Goal: Task Accomplishment & Management: Complete application form

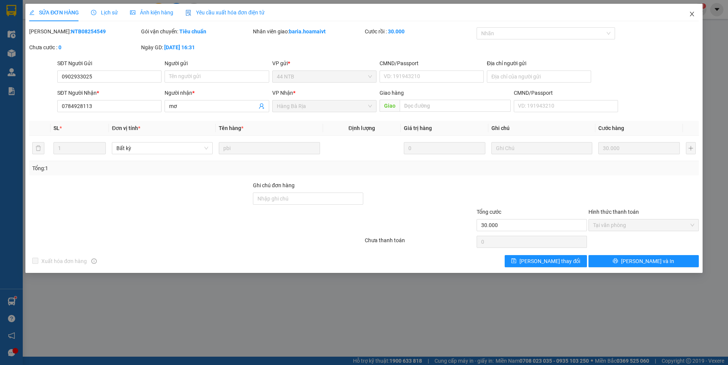
click at [691, 14] on icon "close" at bounding box center [692, 14] width 6 height 6
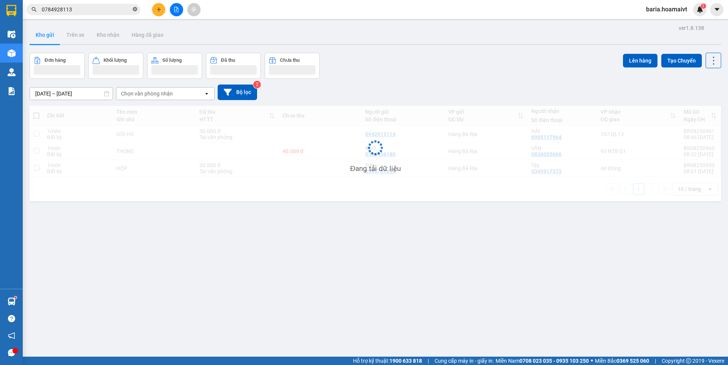
click at [134, 10] on icon "close-circle" at bounding box center [135, 9] width 5 height 5
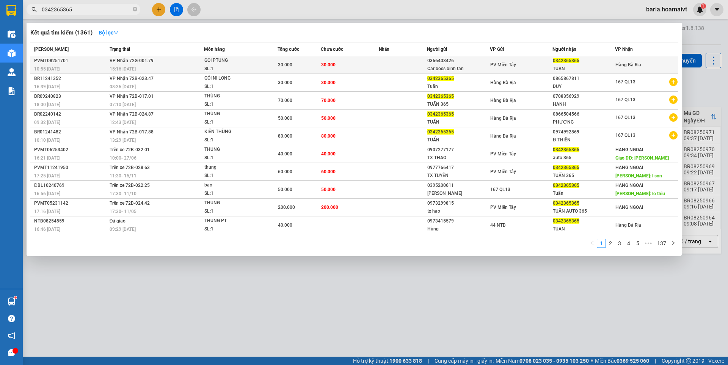
type input "0342365365"
click at [553, 68] on div "TUAN" at bounding box center [584, 69] width 62 height 8
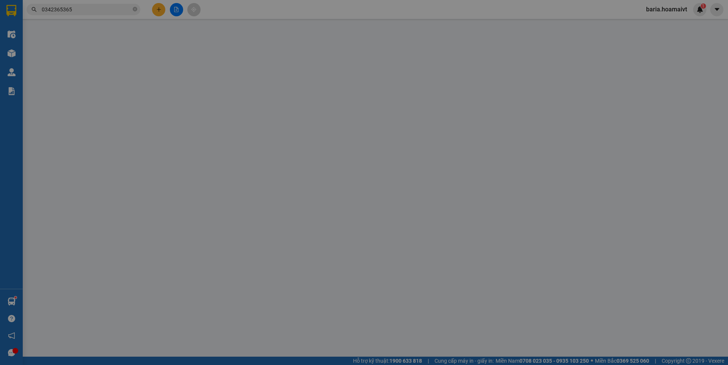
type input "0366403426"
type input "Car boss binh tan"
type input "09611002551"
type input "0342365365"
type input "TUAN"
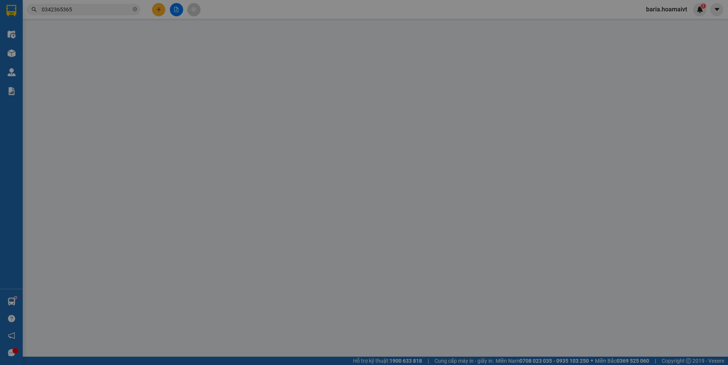
type input "30.000"
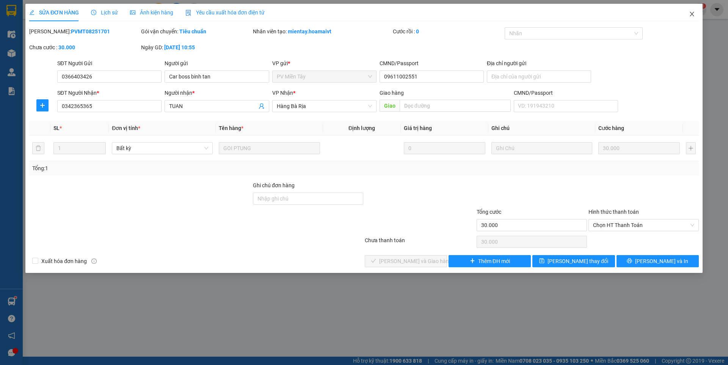
click at [693, 16] on icon "close" at bounding box center [692, 14] width 4 height 5
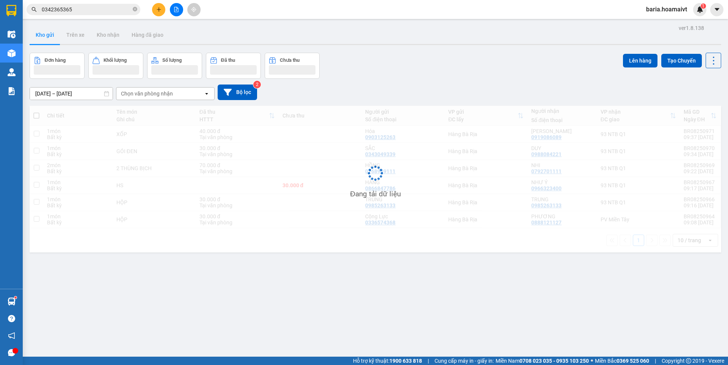
click at [122, 11] on input "0342365365" at bounding box center [86, 9] width 89 height 8
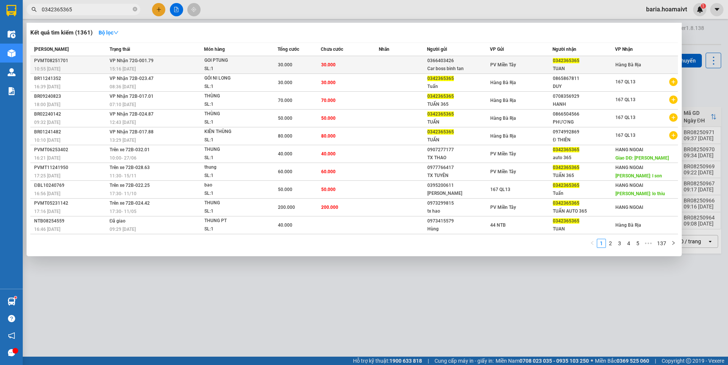
click at [577, 66] on div "TUAN" at bounding box center [584, 69] width 62 height 8
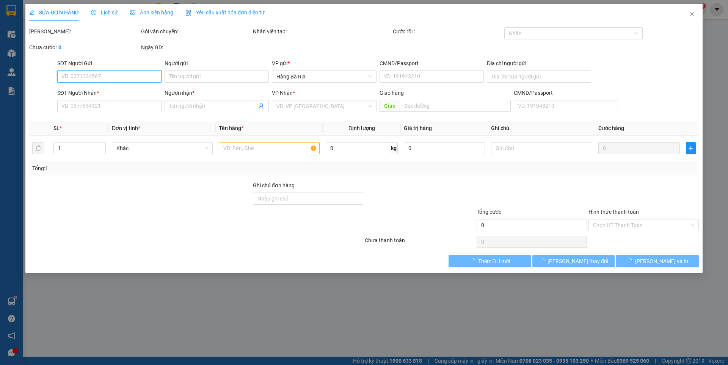
type input "0366403426"
type input "Car boss binh tan"
type input "09611002551"
type input "0342365365"
type input "TUAN"
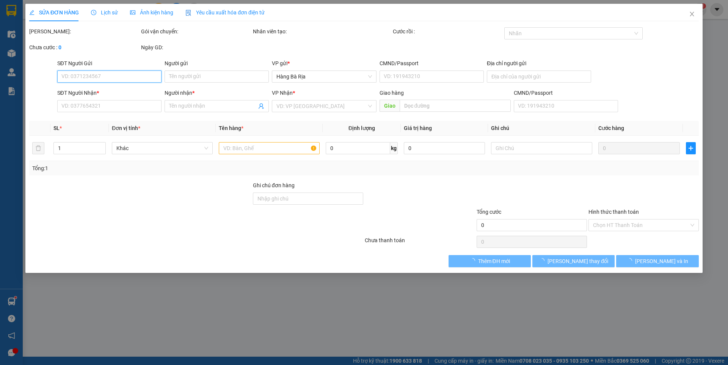
type input "30.000"
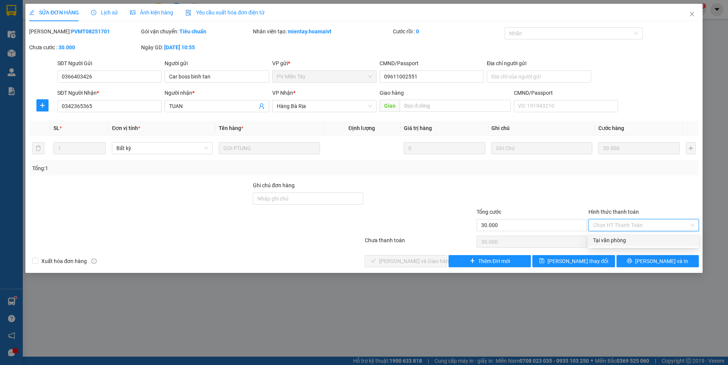
click at [624, 237] on div "Tại văn phòng" at bounding box center [643, 240] width 101 height 8
type input "0"
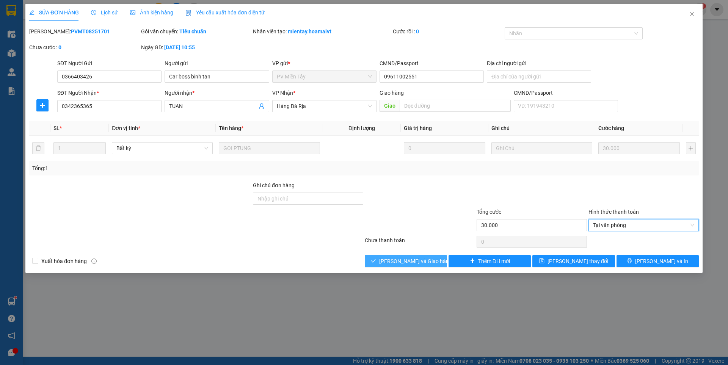
click at [428, 264] on span "[PERSON_NAME] và [PERSON_NAME] hàng" at bounding box center [415, 261] width 73 height 8
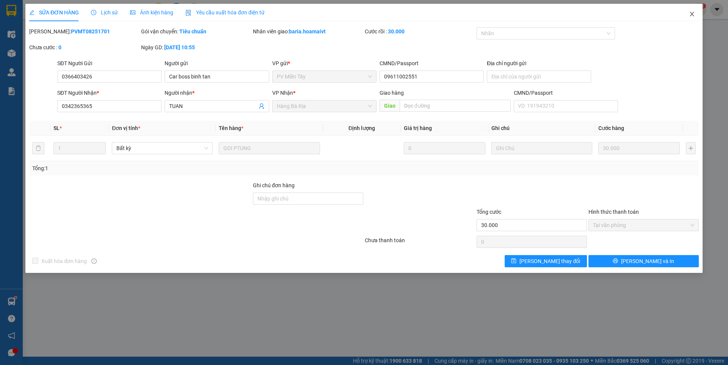
click at [691, 14] on icon "close" at bounding box center [692, 14] width 6 height 6
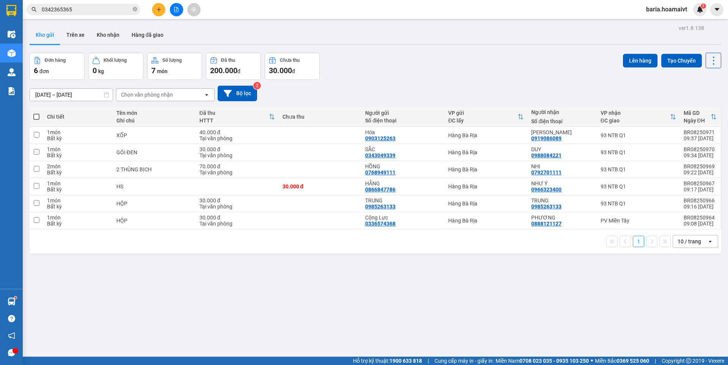
click at [107, 10] on input "0342365365" at bounding box center [86, 9] width 89 height 8
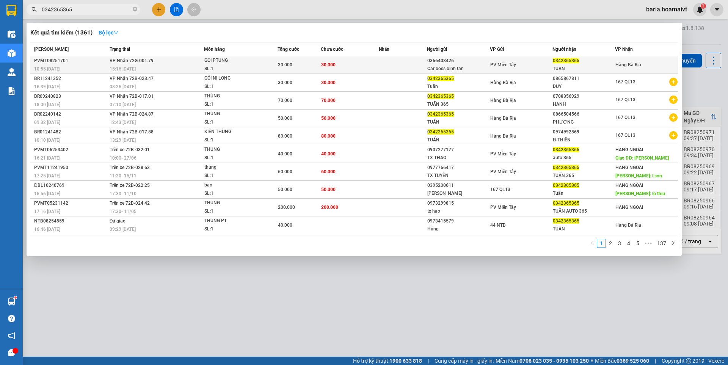
click at [569, 66] on div "TUAN" at bounding box center [584, 69] width 62 height 8
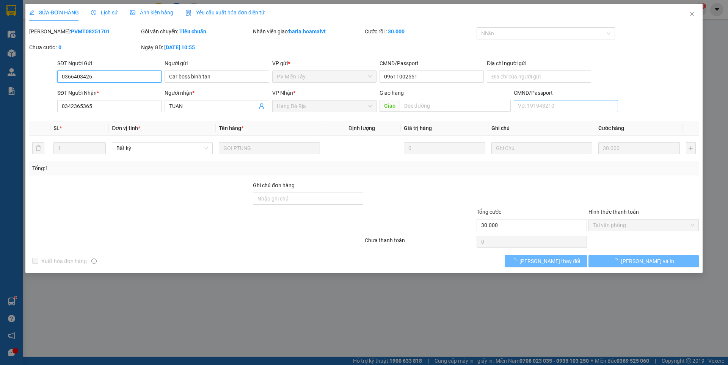
type input "0366403426"
type input "Car boss binh tan"
type input "09611002551"
type input "0342365365"
type input "TUAN"
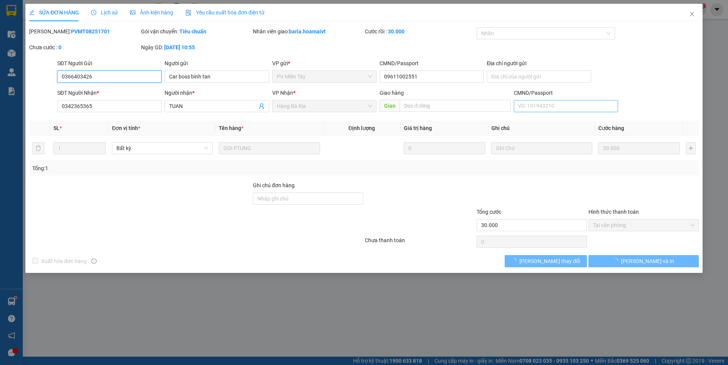
type input "30.000"
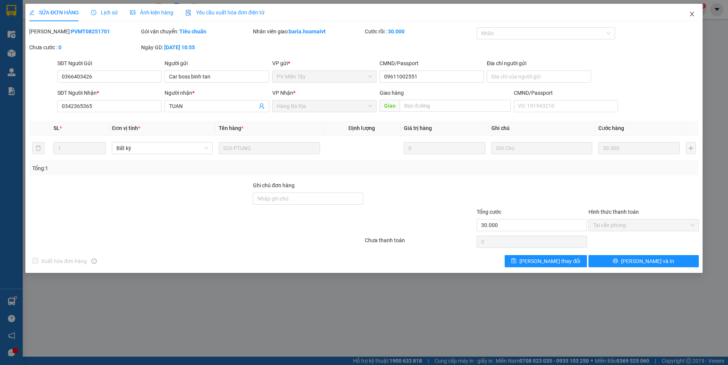
click at [690, 12] on icon "close" at bounding box center [692, 14] width 6 height 6
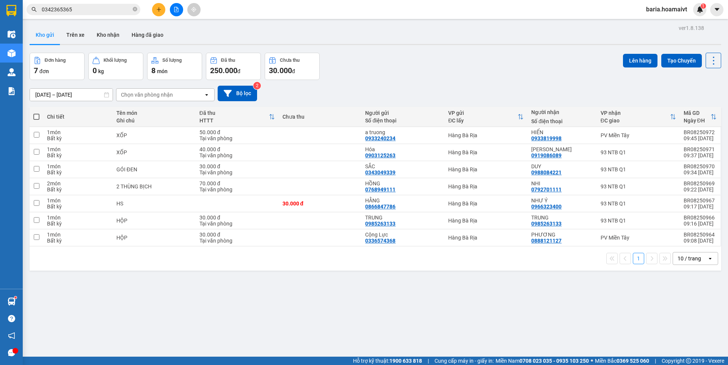
click at [279, 295] on div "ver 1.8.138 Kho gửi Trên xe Kho nhận Hàng đã giao Đơn hàng 7 đơn Khối lượng 0 k…" at bounding box center [376, 205] width 698 height 365
click at [157, 7] on icon "plus" at bounding box center [158, 9] width 5 height 5
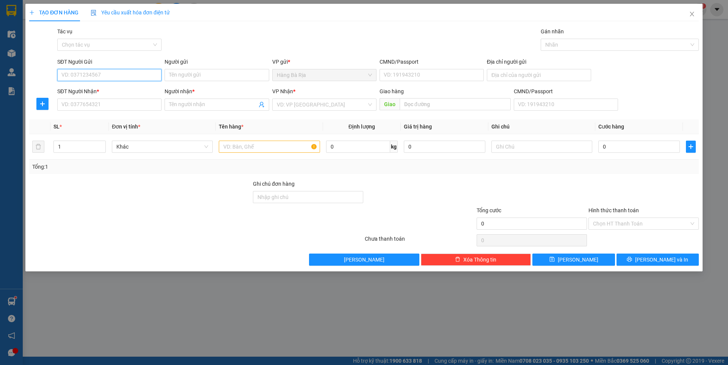
click at [140, 70] on input "SĐT Người Gửi" at bounding box center [109, 75] width 104 height 12
click at [143, 76] on input "SĐT Người Gửi" at bounding box center [109, 75] width 104 height 12
type input "0919970170"
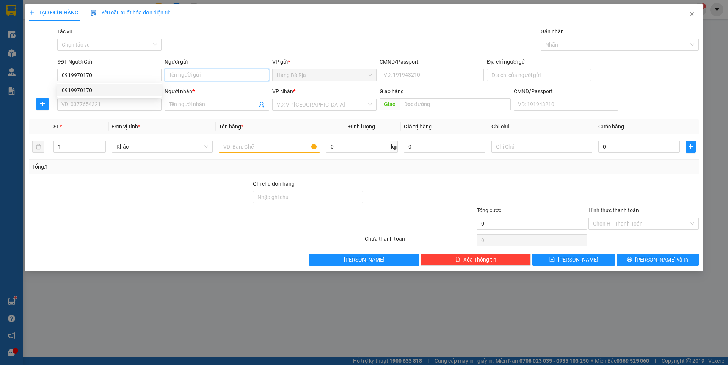
click at [188, 73] on input "Người gửi" at bounding box center [217, 75] width 104 height 12
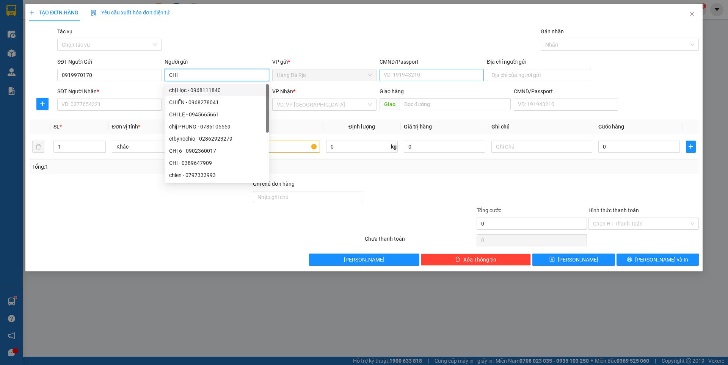
type input "CHI"
click at [396, 76] on input "CMND/Passport" at bounding box center [432, 75] width 104 height 12
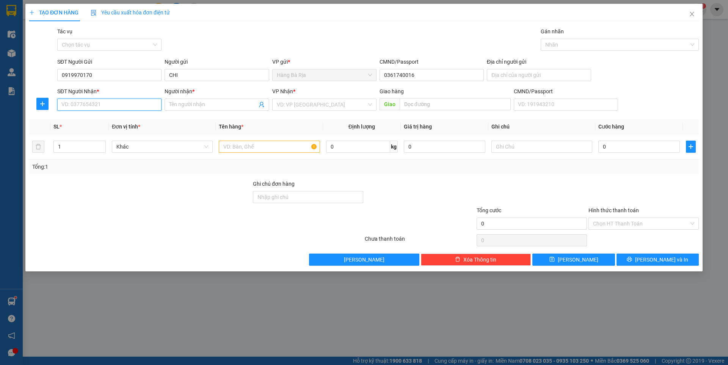
click at [129, 105] on input "SĐT Người Nhận *" at bounding box center [109, 105] width 104 height 12
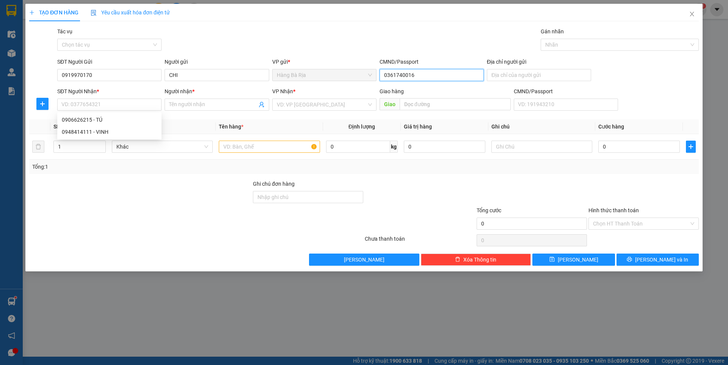
click at [442, 74] on input "0361740016" at bounding box center [432, 75] width 104 height 12
type input "036174001679"
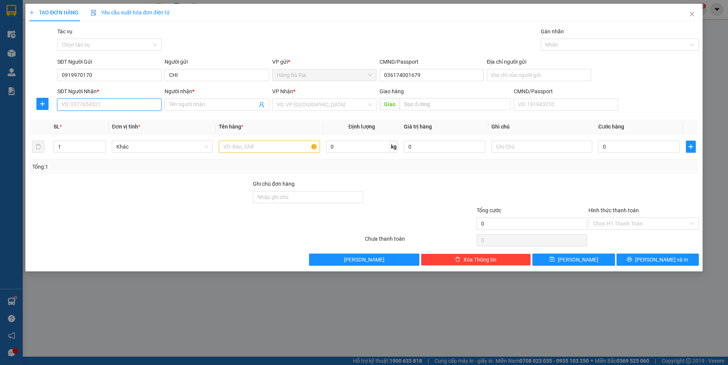
click at [87, 102] on input "SĐT Người Nhận *" at bounding box center [109, 105] width 104 height 12
type input "0948414111"
click at [97, 121] on div "0948414111 - VINH" at bounding box center [109, 120] width 95 height 8
type input "VINH"
type input "0948414111"
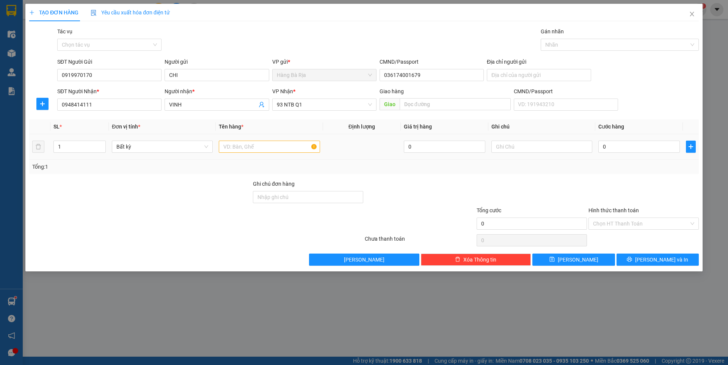
click at [250, 140] on div at bounding box center [269, 146] width 101 height 15
click at [254, 150] on input "text" at bounding box center [269, 147] width 101 height 12
type input "THÙNG NHỎ BỊCH"
click at [545, 145] on input "text" at bounding box center [541, 147] width 101 height 12
type input ","
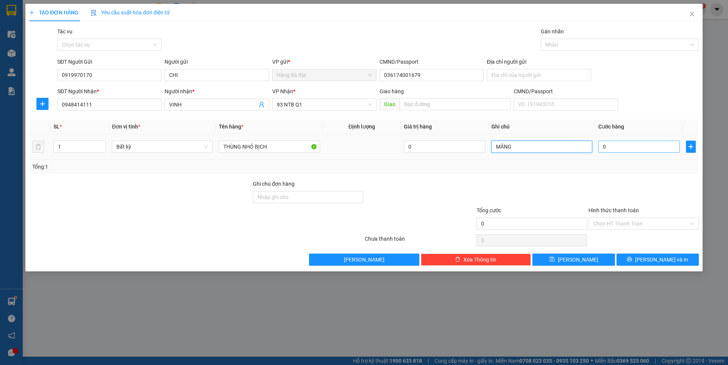
type input "MĂNG"
click at [625, 151] on input "0" at bounding box center [639, 147] width 82 height 12
type input "3"
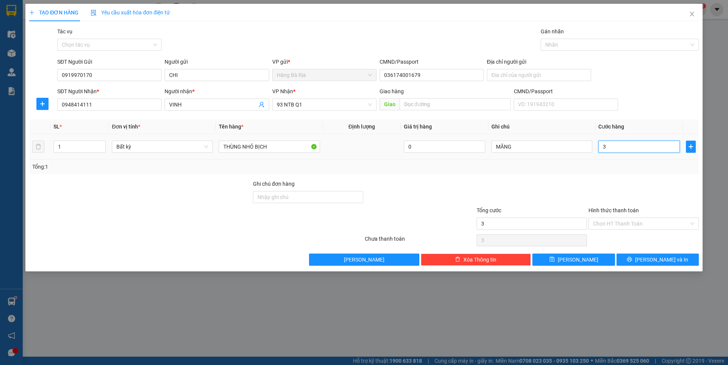
type input "30"
type input "30.000"
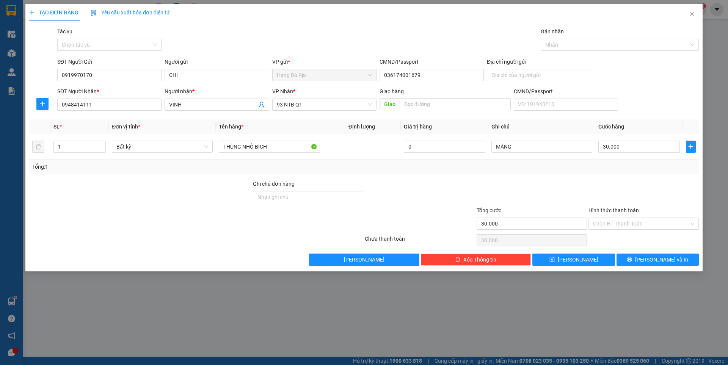
click at [636, 217] on div "Hình thức thanh toán" at bounding box center [644, 211] width 110 height 11
click at [620, 226] on input "Hình thức thanh toán" at bounding box center [641, 223] width 96 height 11
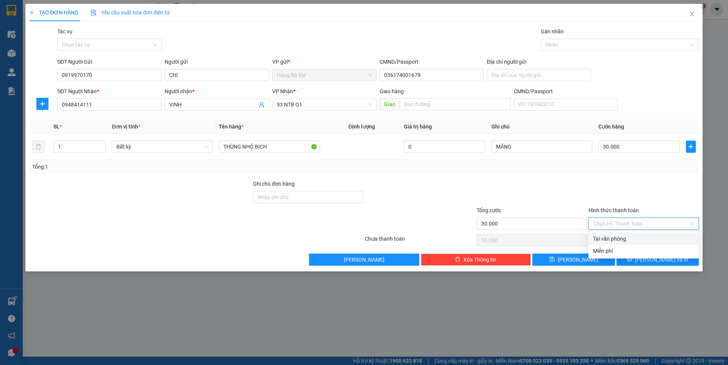
click at [621, 235] on div "Tại văn phòng" at bounding box center [643, 239] width 101 height 8
type input "0"
click at [628, 259] on button "[PERSON_NAME] và In" at bounding box center [658, 260] width 82 height 12
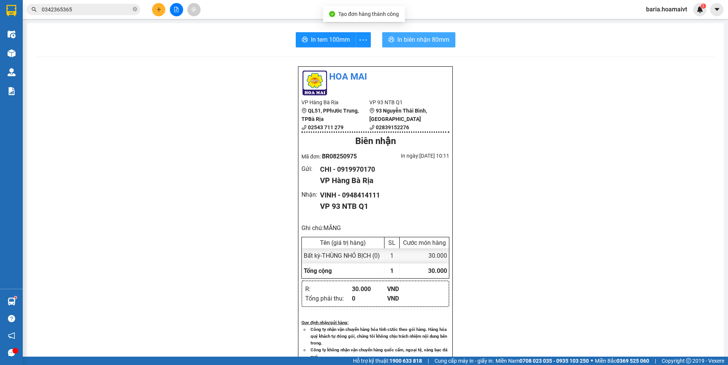
click at [391, 37] on icon "printer" at bounding box center [391, 39] width 6 height 6
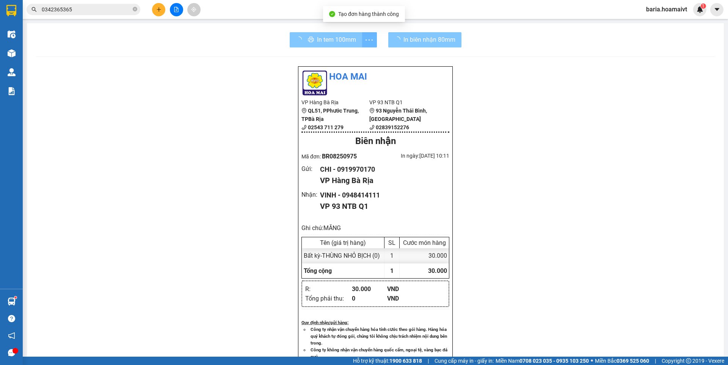
click at [340, 34] on button "In tem 100mm" at bounding box center [326, 39] width 72 height 15
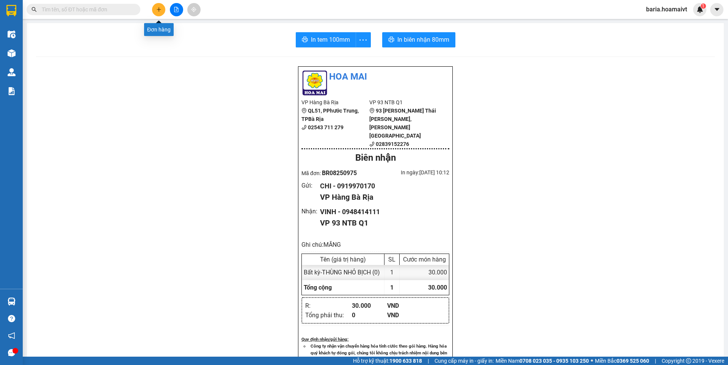
click at [157, 9] on icon "plus" at bounding box center [158, 9] width 5 height 5
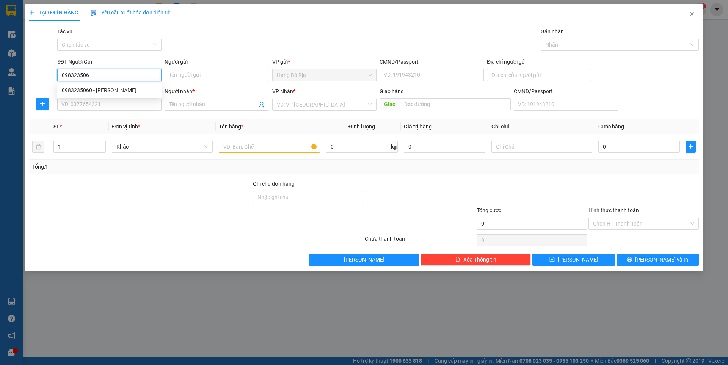
type input "0983235060"
click at [133, 88] on div "0983235060 - [PERSON_NAME]" at bounding box center [109, 90] width 95 height 8
type input "HIỀN"
type input "086079004414"
type input "0938675170"
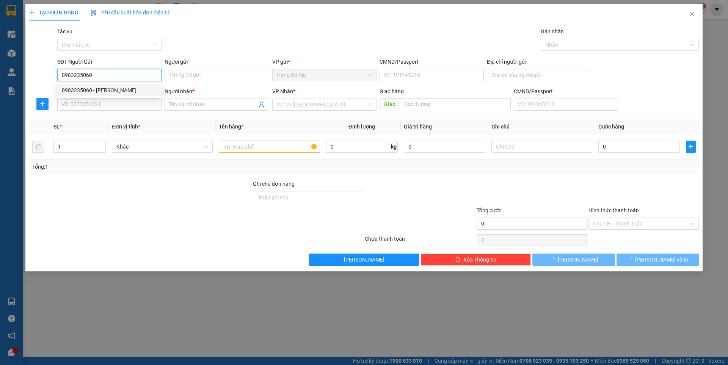
type input "HẢI"
type input "086079004414"
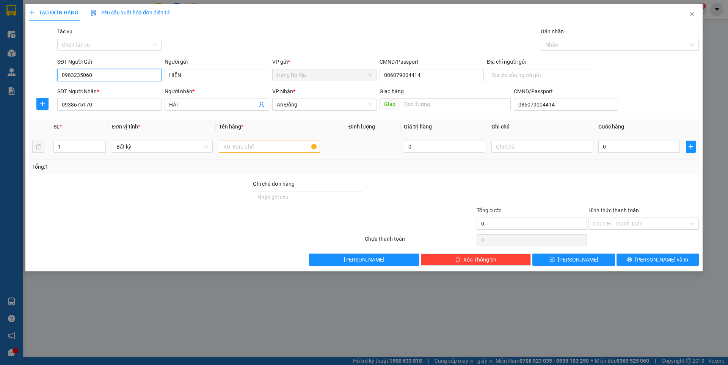
type input "0983235060"
click at [262, 147] on input "text" at bounding box center [269, 147] width 101 height 12
type input "THƯ TIỀN"
click at [552, 150] on input "text" at bounding box center [541, 147] width 101 height 12
type input "7.300.000"
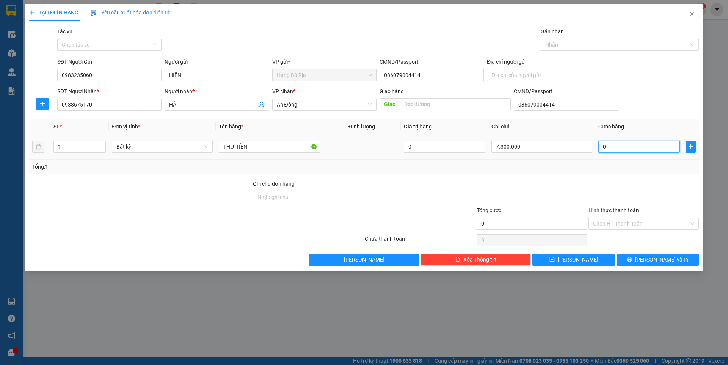
click at [609, 150] on input "0" at bounding box center [639, 147] width 82 height 12
type input "4"
type input "40"
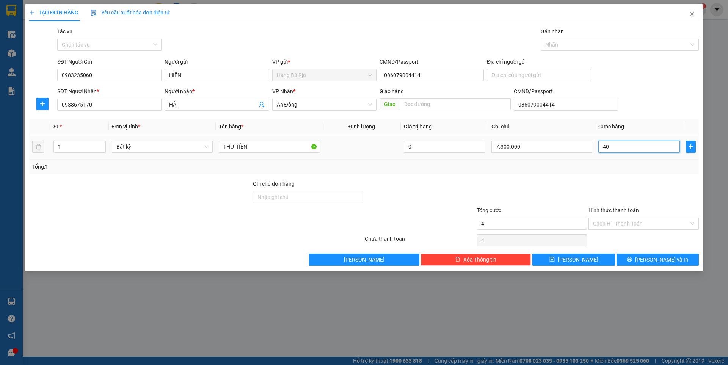
type input "40"
type input "40.000"
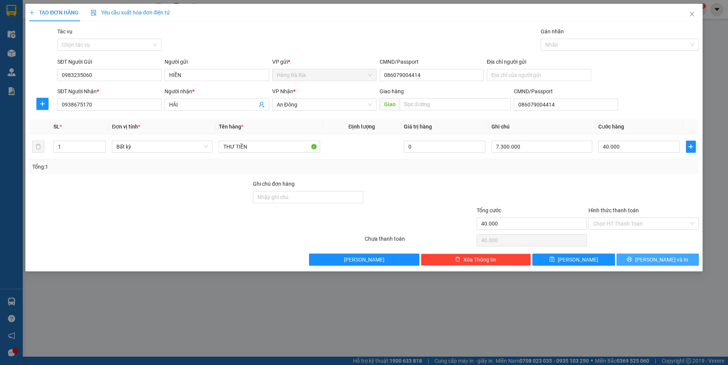
click at [631, 261] on button "[PERSON_NAME] và In" at bounding box center [658, 260] width 82 height 12
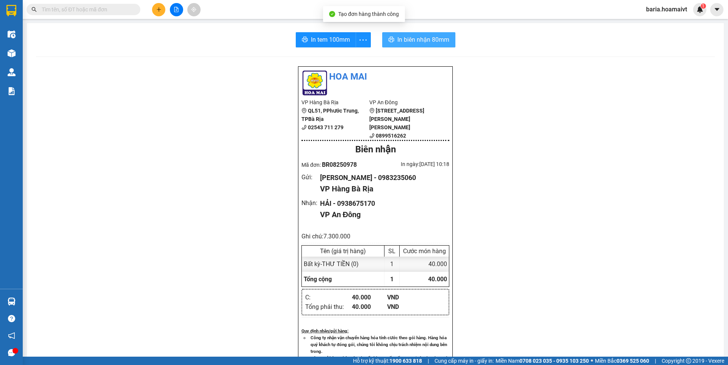
click at [397, 39] on span "In biên nhận 80mm" at bounding box center [423, 39] width 52 height 9
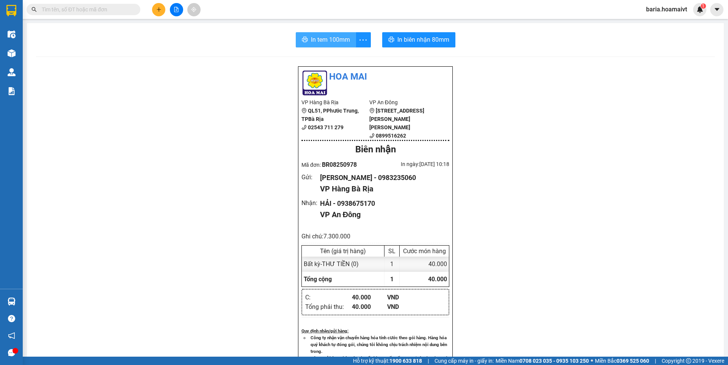
click at [324, 38] on span "In tem 100mm" at bounding box center [330, 39] width 39 height 9
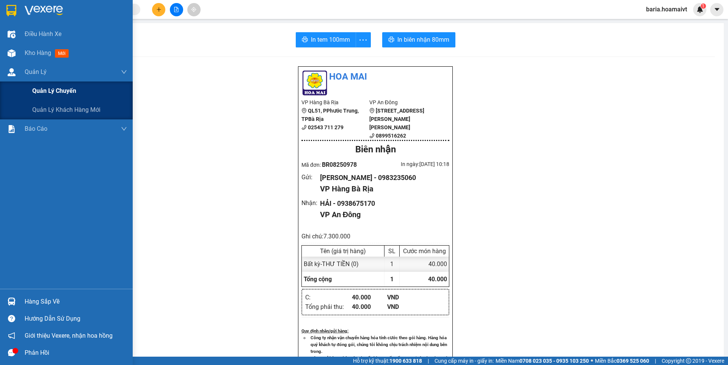
click at [66, 90] on span "Quản lý chuyến" at bounding box center [54, 90] width 44 height 9
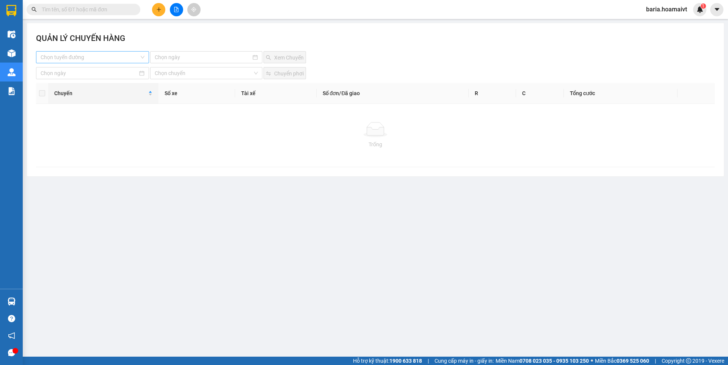
click at [136, 56] on input "search" at bounding box center [90, 57] width 99 height 11
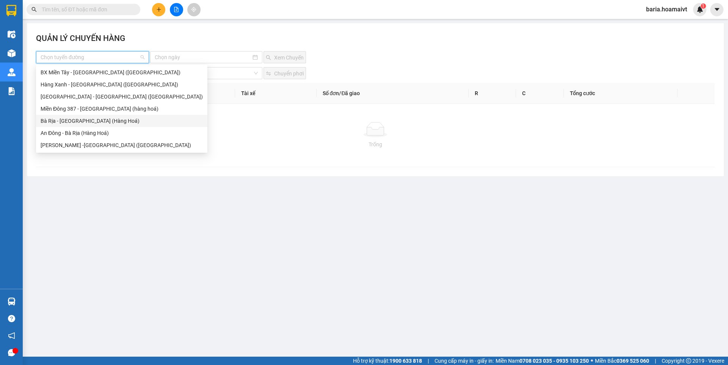
click at [100, 121] on div "Bà Rịa - [GEOGRAPHIC_DATA] (Hàng Hoá)" at bounding box center [122, 121] width 162 height 8
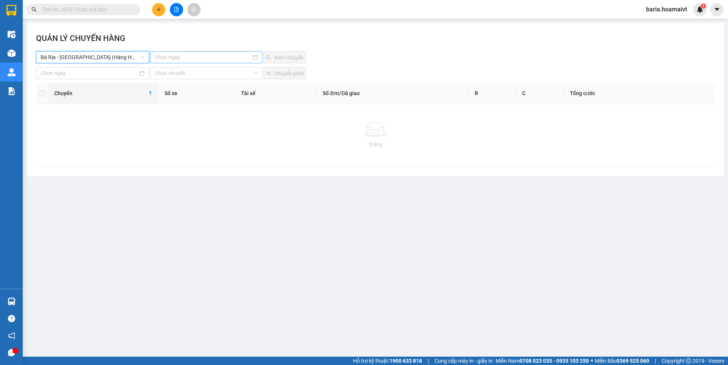
click at [213, 56] on input at bounding box center [203, 57] width 96 height 8
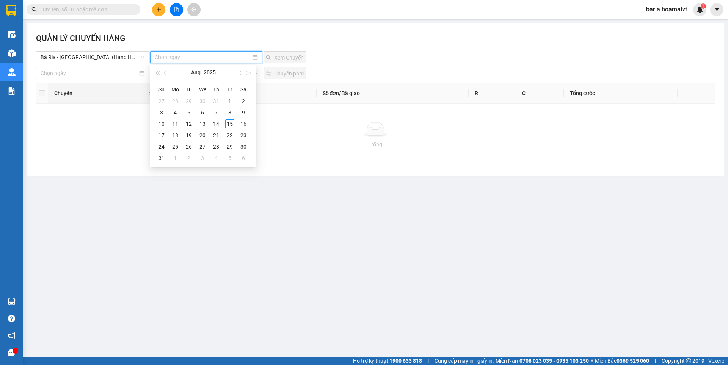
click at [122, 9] on input "text" at bounding box center [86, 9] width 89 height 8
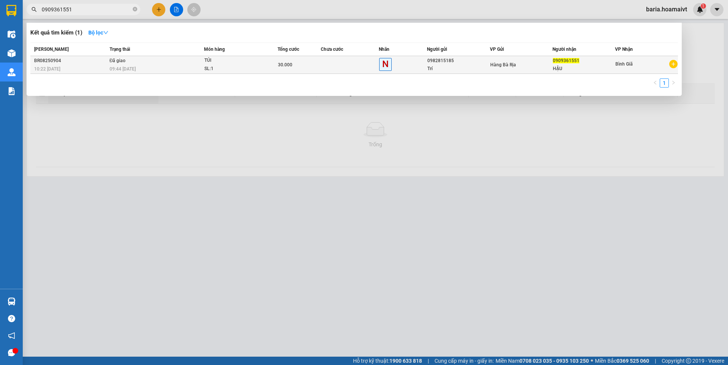
type input "0909361551"
click at [491, 64] on span "Hàng Bà Rịa" at bounding box center [503, 64] width 26 height 5
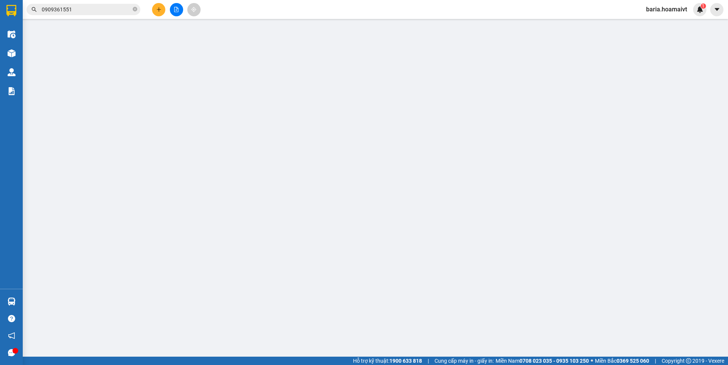
type input "0982815185"
type input "Trí"
type input "0909361551"
type input "HẬU"
type input "30.000"
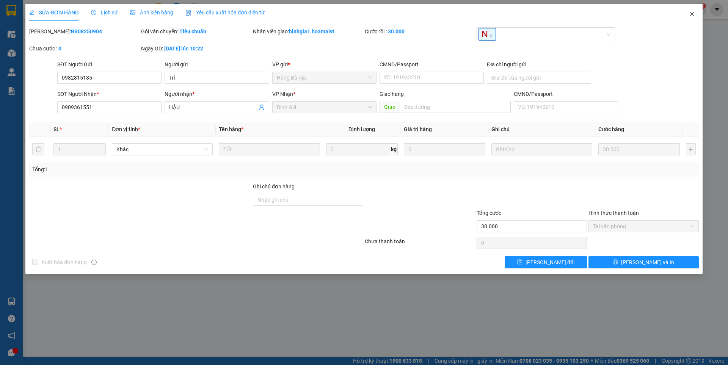
click at [691, 14] on icon "close" at bounding box center [692, 14] width 6 height 6
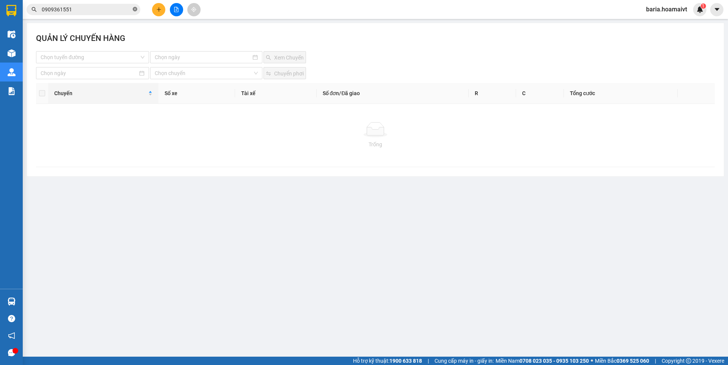
click at [136, 8] on icon "close-circle" at bounding box center [135, 9] width 5 height 5
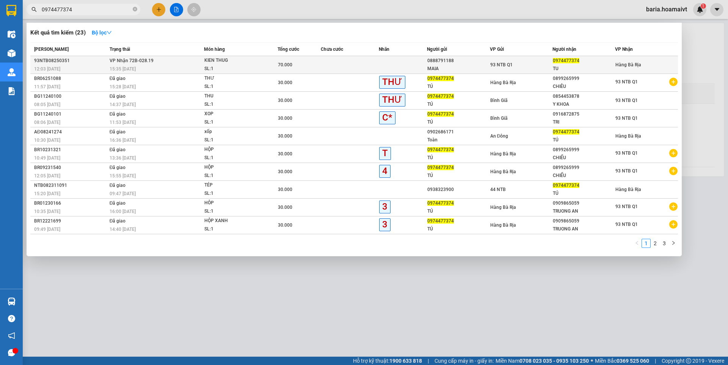
type input "0974477374"
click at [578, 63] on span "0974477374" at bounding box center [566, 60] width 27 height 5
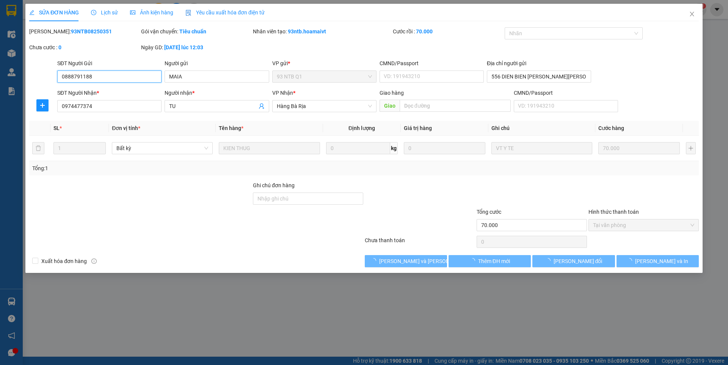
type input "0888791188"
type input "MAIA"
type input "556 DIEN BIEN [PERSON_NAME][PERSON_NAME]"
type input "0974477374"
type input "TU"
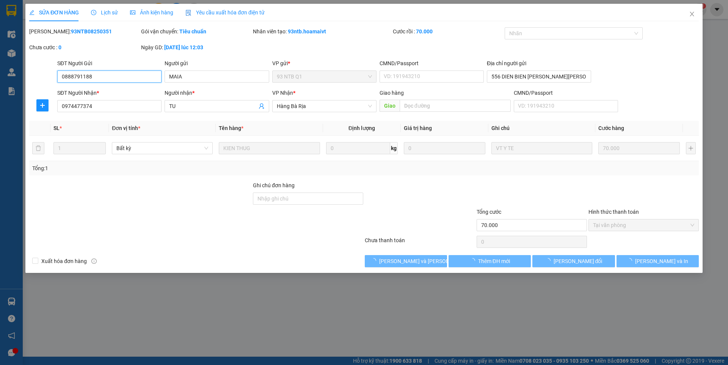
type input "70.000"
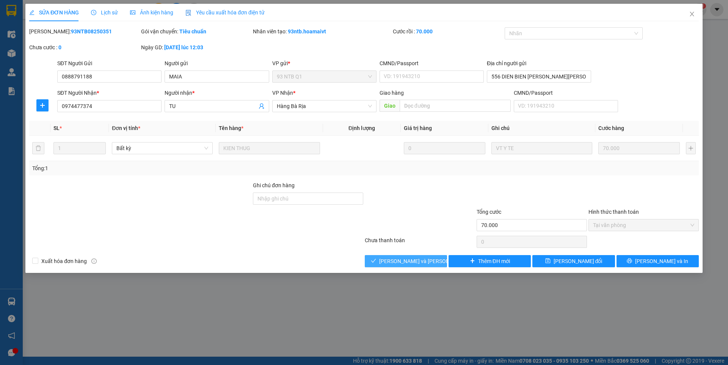
click at [397, 262] on span "[PERSON_NAME] và [PERSON_NAME] hàng" at bounding box center [430, 261] width 102 height 8
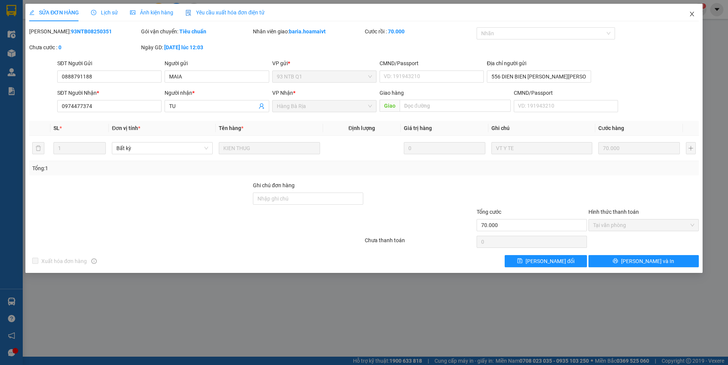
click at [691, 9] on span "Close" at bounding box center [691, 14] width 21 height 21
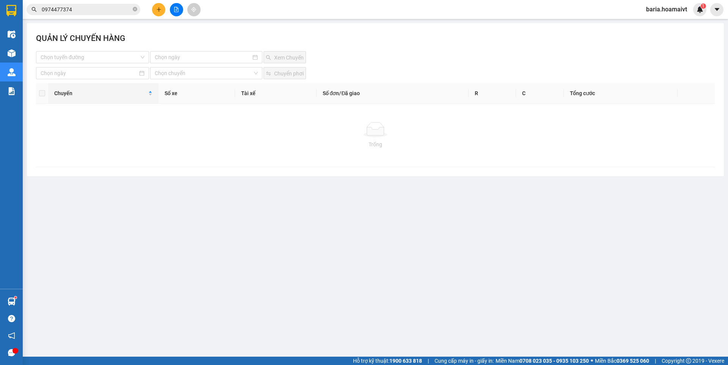
click at [162, 8] on button at bounding box center [158, 9] width 13 height 13
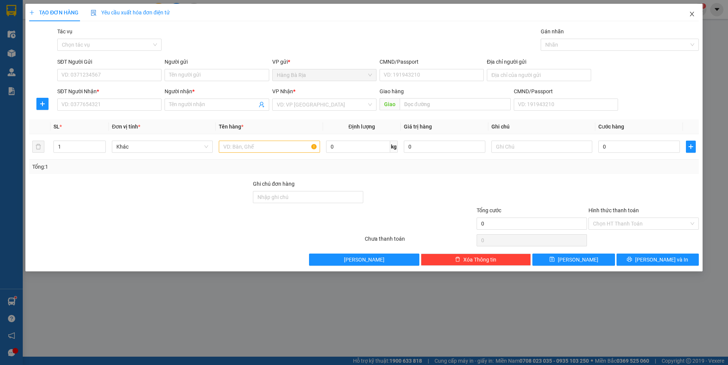
click at [691, 14] on icon "close" at bounding box center [692, 14] width 6 height 6
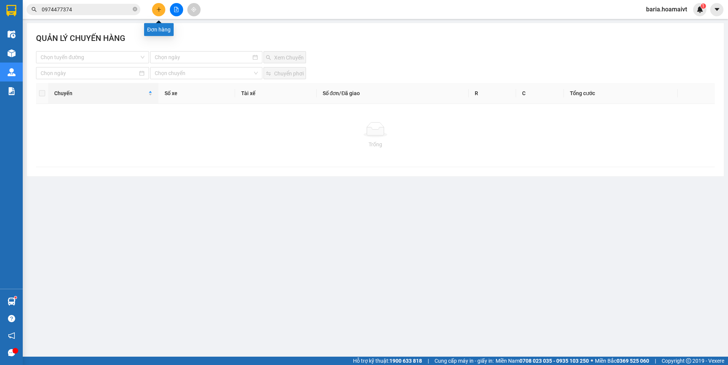
click at [158, 11] on icon "plus" at bounding box center [158, 9] width 5 height 5
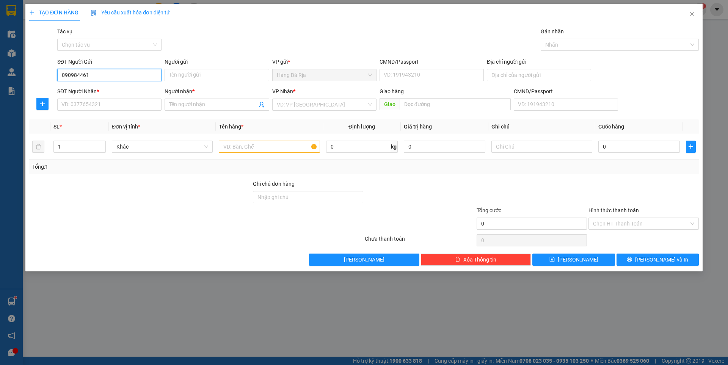
type input "0909844616"
click at [116, 86] on div "0909844616 - HẢI" at bounding box center [109, 90] width 95 height 8
type input "HẢI"
type input "0909342211"
type input "THIỆN"
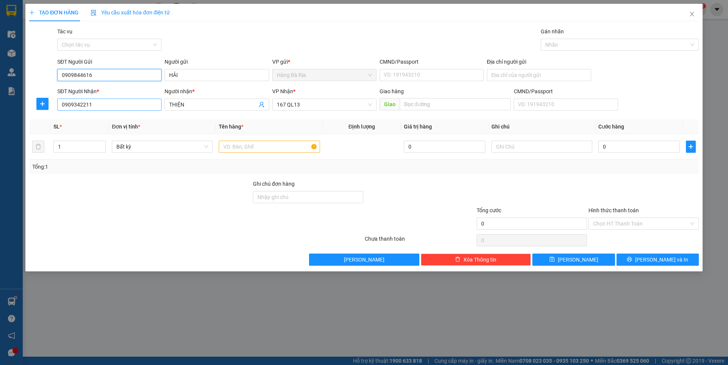
type input "0909844616"
click at [137, 108] on input "0909342211" at bounding box center [109, 105] width 104 height 12
type input "0933030282"
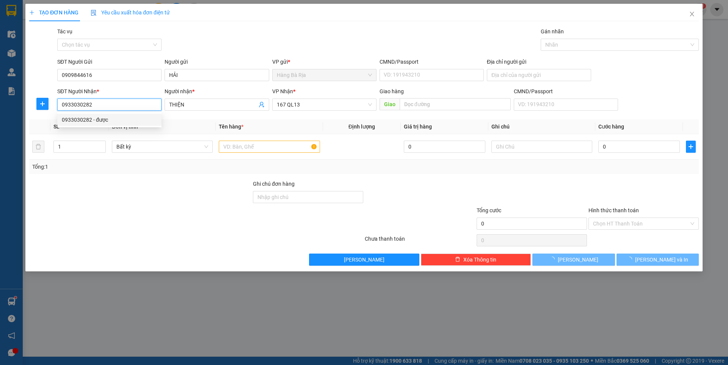
click at [111, 122] on div "0933030282 - được" at bounding box center [109, 120] width 95 height 8
type input "được"
type input "038080017424"
type input "0933030282"
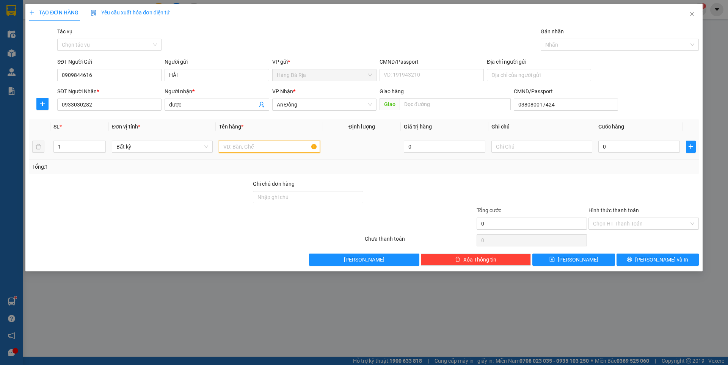
click at [254, 152] on input "text" at bounding box center [269, 147] width 101 height 12
type input "GÓI"
click at [628, 144] on input "0" at bounding box center [639, 147] width 82 height 12
type input "3"
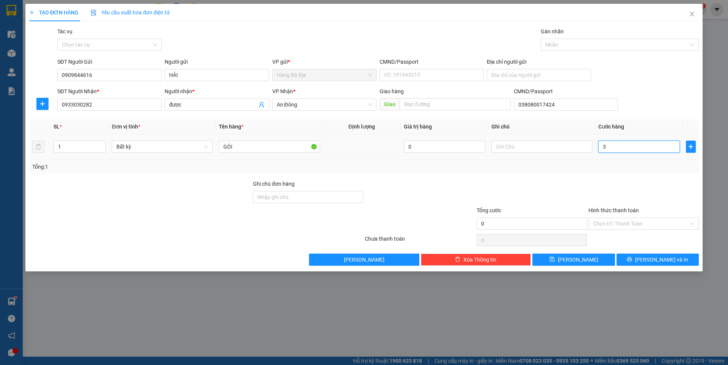
type input "3"
type input "30"
type input "30.000"
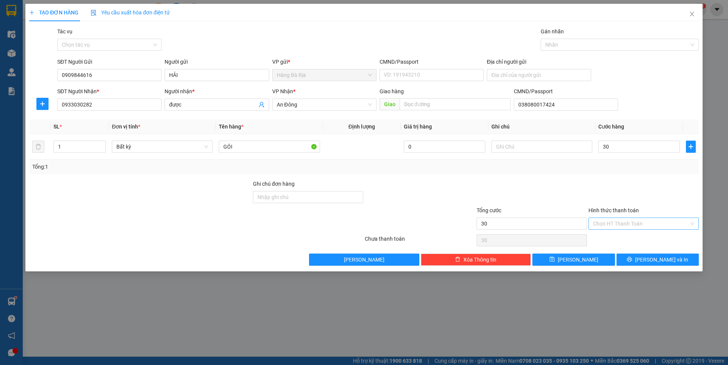
type input "30.000"
click at [623, 221] on input "Hình thức thanh toán" at bounding box center [641, 223] width 96 height 11
click at [612, 240] on div "Tại văn phòng" at bounding box center [643, 239] width 101 height 8
type input "0"
click at [631, 261] on button "[PERSON_NAME] và In" at bounding box center [658, 260] width 82 height 12
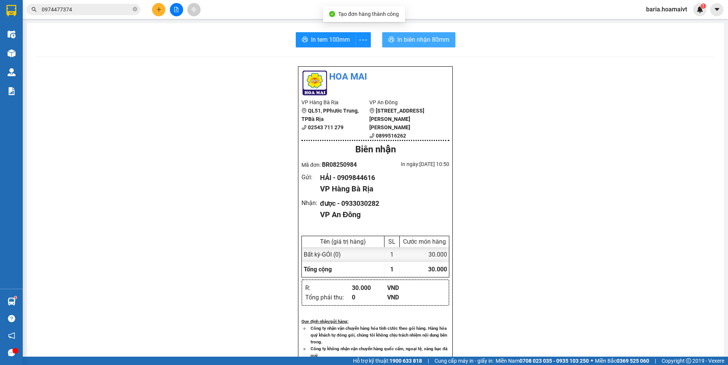
click at [399, 39] on span "In biên nhận 80mm" at bounding box center [423, 39] width 52 height 9
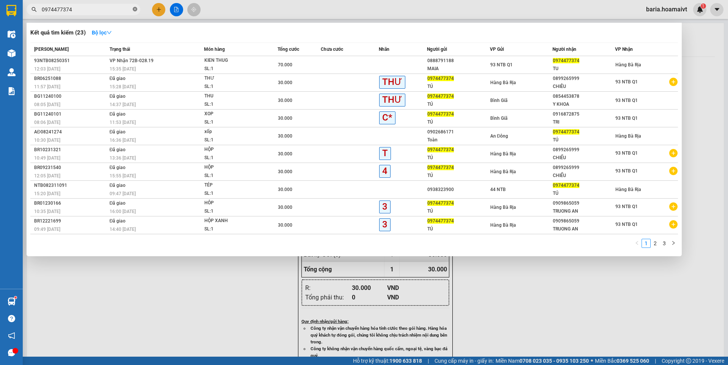
click at [136, 10] on icon "close-circle" at bounding box center [135, 9] width 5 height 5
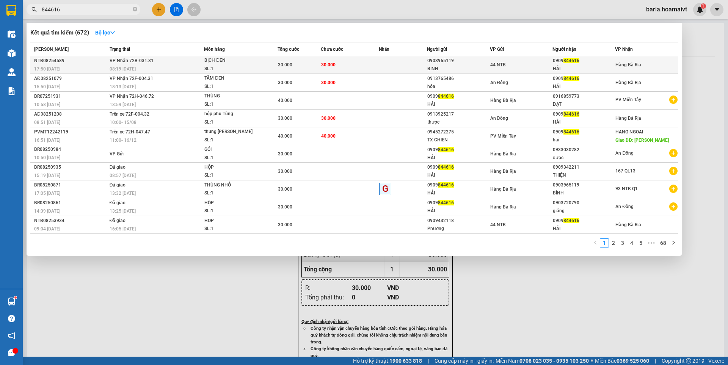
type input "844616"
click at [560, 61] on div "0909 844616" at bounding box center [584, 61] width 62 height 8
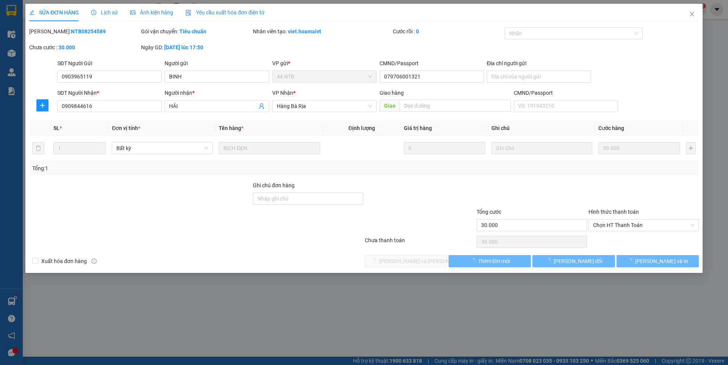
type input "0903965119"
type input "BINH"
type input "079706001321"
type input "0909844616"
type input "HẢI"
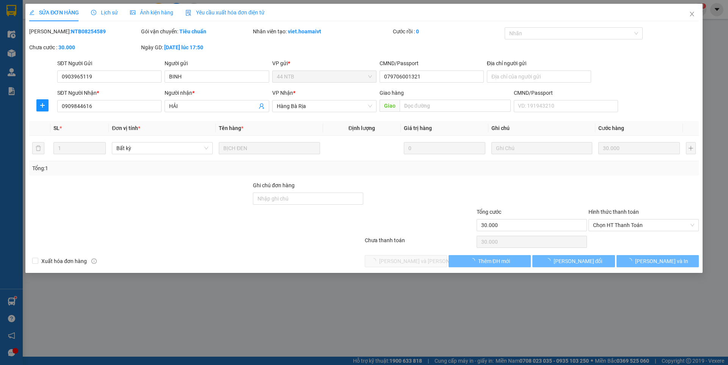
type input "30.000"
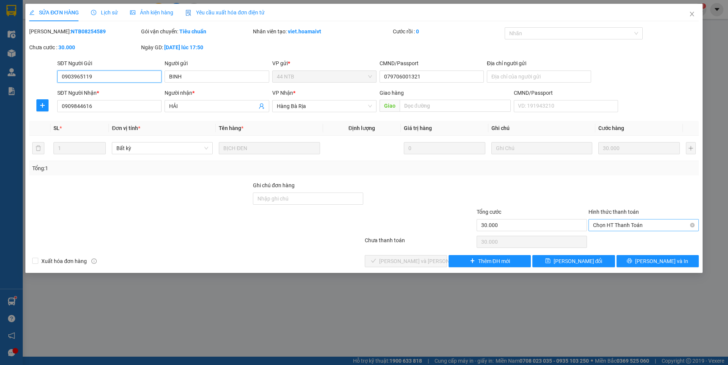
drag, startPoint x: 632, startPoint y: 224, endPoint x: 629, endPoint y: 229, distance: 5.7
click at [632, 224] on span "Chọn HT Thanh Toán" at bounding box center [643, 225] width 101 height 11
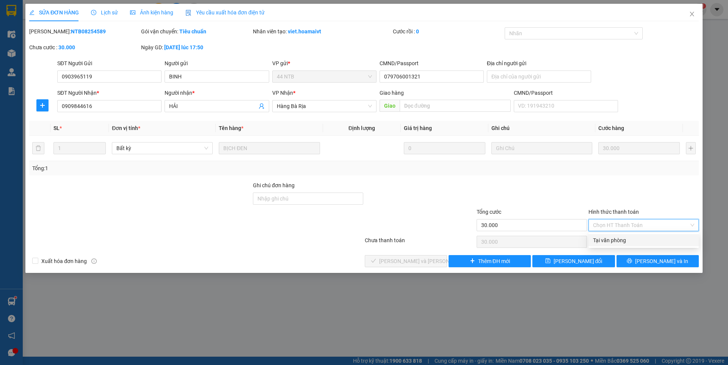
click at [612, 237] on div "Tại văn phòng" at bounding box center [643, 240] width 101 height 8
type input "0"
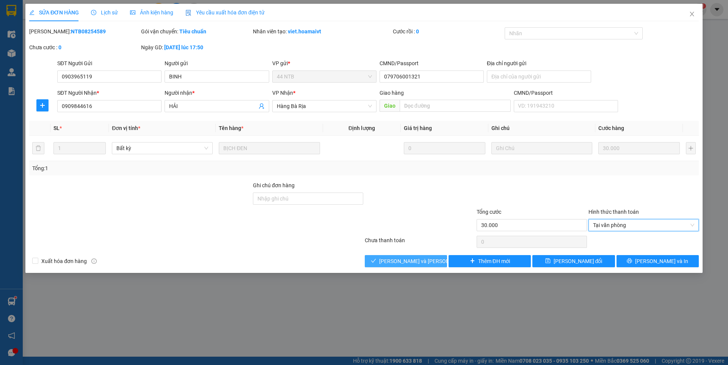
click at [408, 257] on span "[PERSON_NAME] và [PERSON_NAME] hàng" at bounding box center [430, 261] width 102 height 8
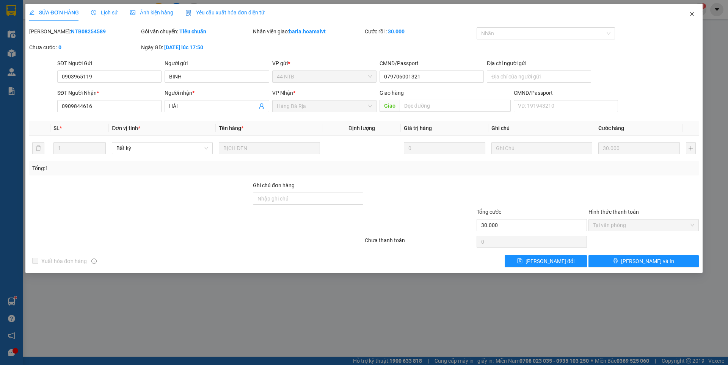
click at [691, 13] on icon "close" at bounding box center [692, 14] width 4 height 5
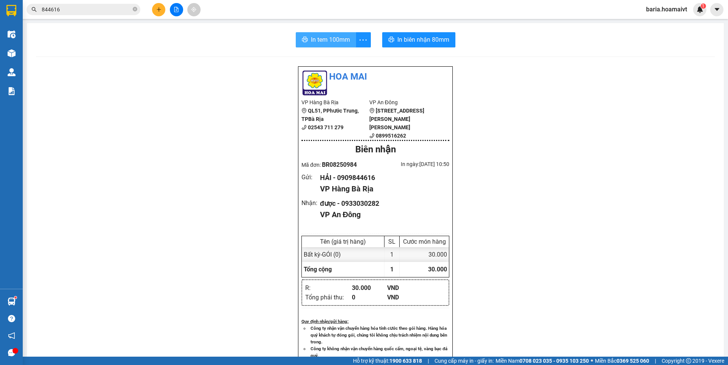
click at [329, 37] on span "In tem 100mm" at bounding box center [330, 39] width 39 height 9
click at [159, 8] on icon "plus" at bounding box center [159, 9] width 0 height 4
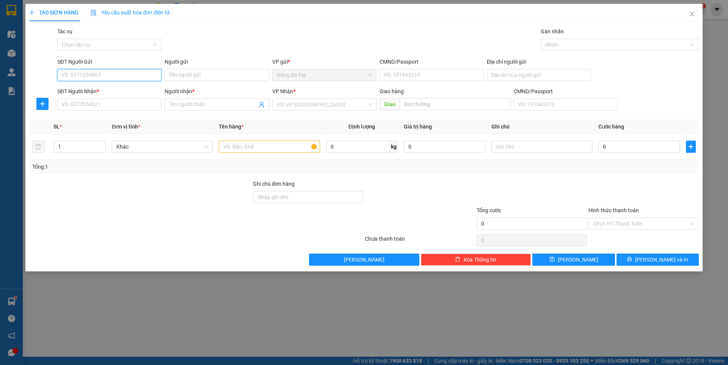
click at [122, 77] on input "SĐT Người Gửi" at bounding box center [109, 75] width 104 height 12
type input "0985263133"
click at [119, 87] on div "0985263133 - [PERSON_NAME]" at bounding box center [109, 90] width 95 height 8
type input "TRUNG"
type input "040092009762"
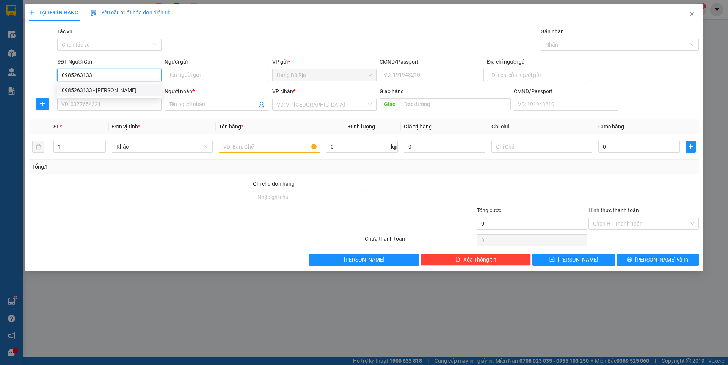
type input "0985263133"
type input "TRUNG"
type input "0985263133"
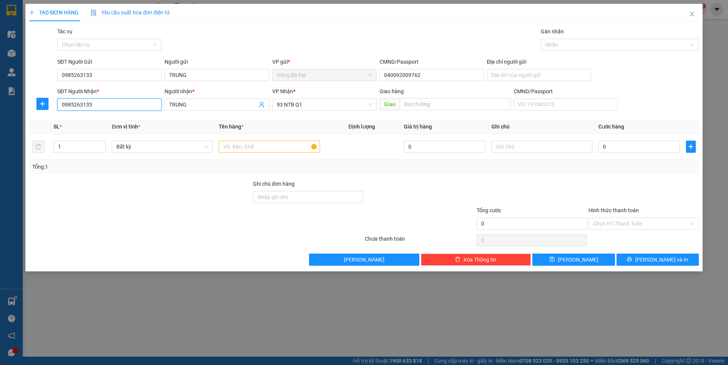
click at [126, 104] on input "0985263133" at bounding box center [109, 105] width 104 height 12
type input "0796383940"
click at [195, 105] on input "TRUNG" at bounding box center [213, 104] width 88 height 8
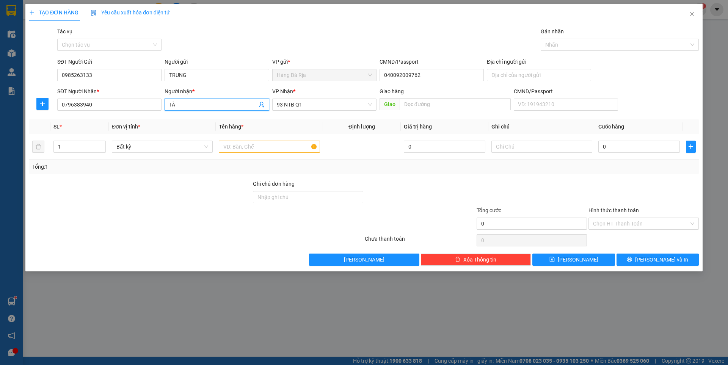
type input "TÀI"
click at [238, 150] on div "TÀI - 0797033132" at bounding box center [217, 156] width 104 height 12
type input "0797033132"
type input "TÀI"
click at [242, 150] on input "text" at bounding box center [269, 147] width 101 height 12
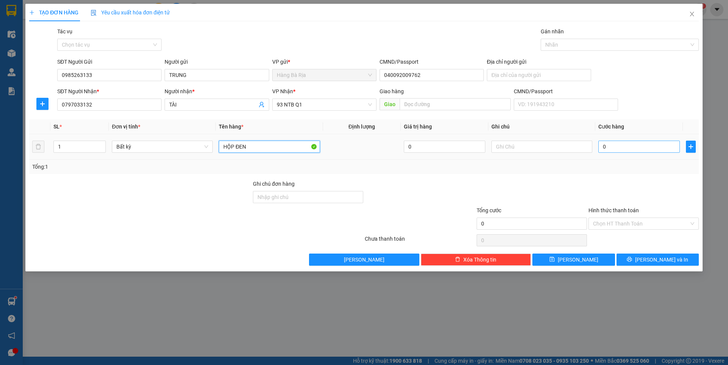
type input "HỘP ĐEN"
click at [626, 141] on input "0" at bounding box center [639, 147] width 82 height 12
type input "3"
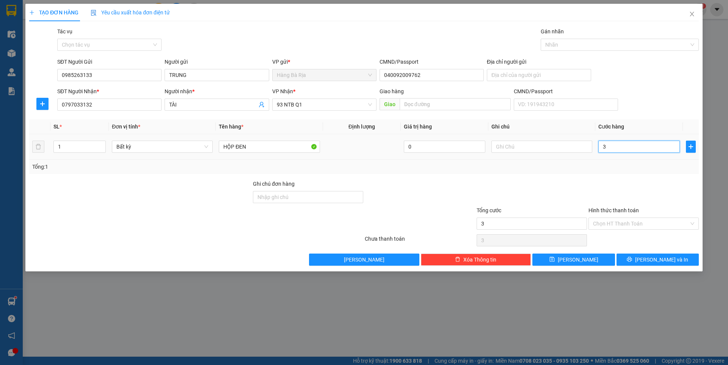
type input "30"
type input "30.000"
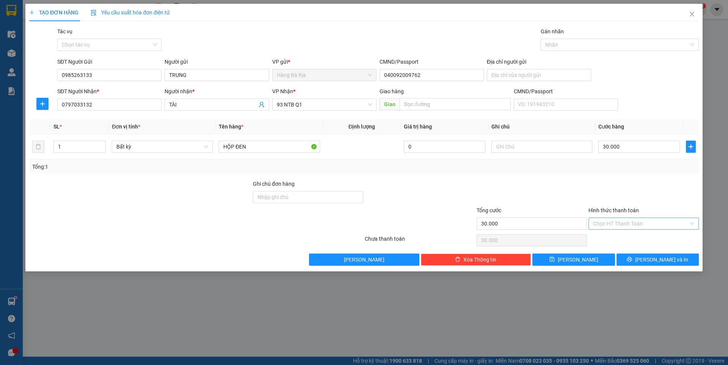
click at [652, 225] on input "Hình thức thanh toán" at bounding box center [641, 223] width 96 height 11
click at [648, 235] on div "Tại văn phòng" at bounding box center [643, 239] width 101 height 8
type input "0"
click at [650, 261] on button "[PERSON_NAME] và In" at bounding box center [658, 260] width 82 height 12
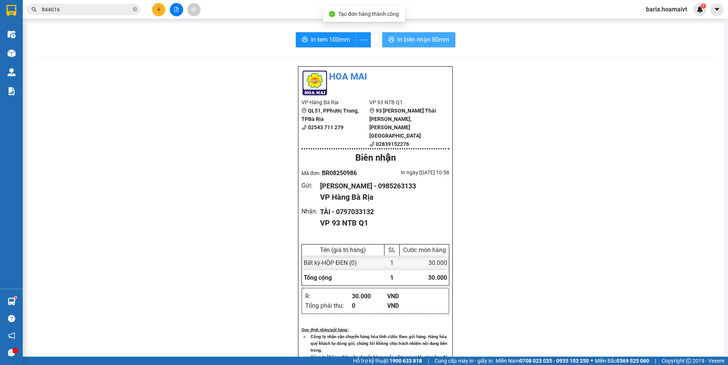
click at [397, 39] on span "In biên nhận 80mm" at bounding box center [423, 39] width 52 height 9
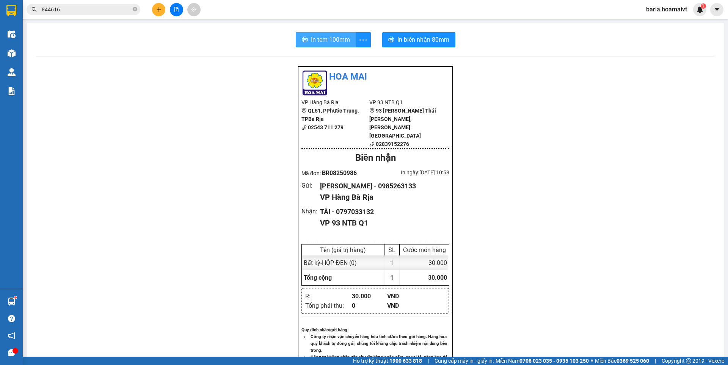
click at [313, 44] on span "In tem 100mm" at bounding box center [330, 39] width 39 height 9
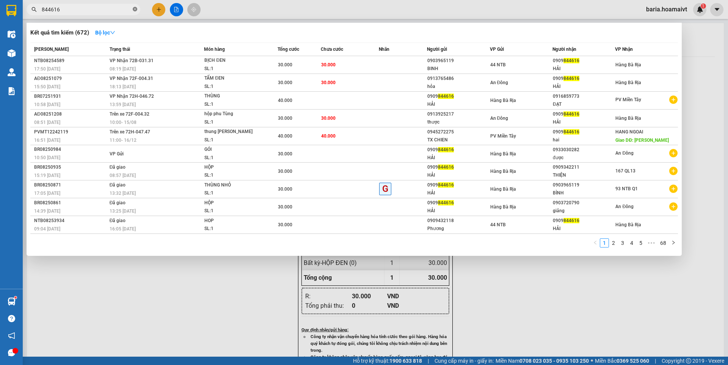
click at [135, 7] on span at bounding box center [135, 9] width 5 height 7
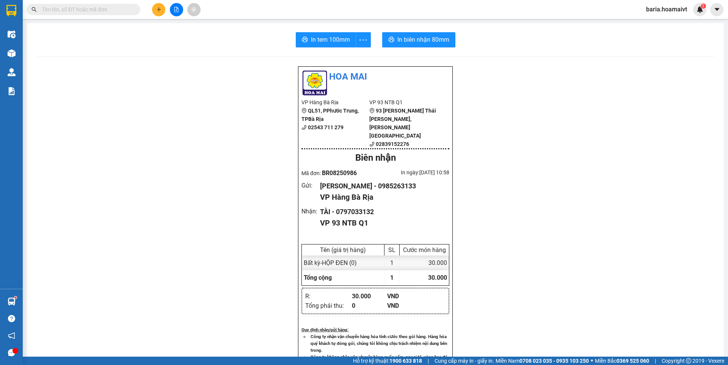
click at [133, 8] on span at bounding box center [135, 9] width 5 height 8
click at [128, 11] on input "text" at bounding box center [86, 9] width 89 height 8
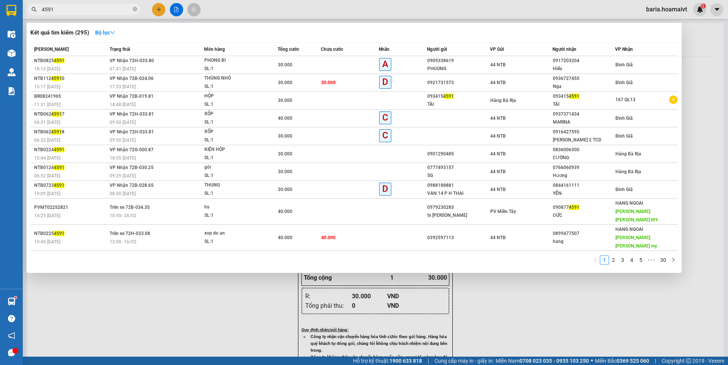
type input "4591"
click at [530, 301] on div at bounding box center [364, 182] width 728 height 365
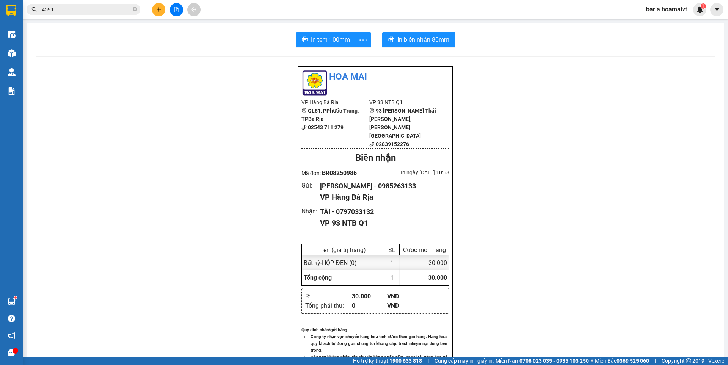
click at [163, 259] on div "[PERSON_NAME] VP Hàng Bà Rịa QL51, PPhước [PERSON_NAME], TPBà Rịa 02543 711 …" at bounding box center [375, 318] width 679 height 505
click at [136, 9] on icon "close-circle" at bounding box center [135, 9] width 5 height 5
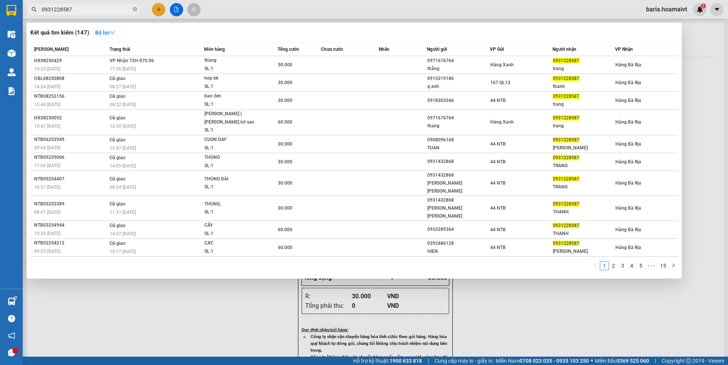
type input "0931228587"
click at [181, 282] on div at bounding box center [364, 182] width 728 height 365
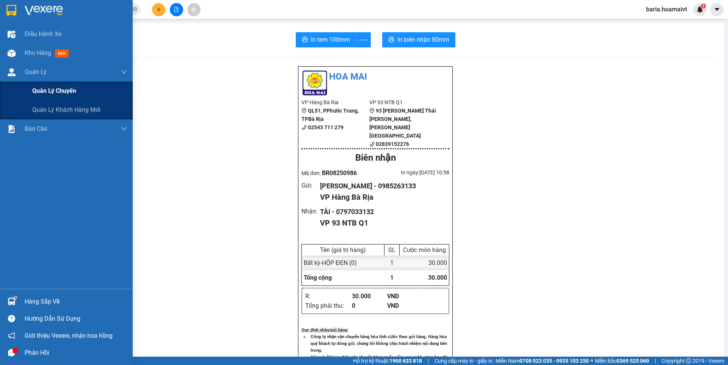
click at [68, 93] on span "Quản lý chuyến" at bounding box center [54, 90] width 44 height 9
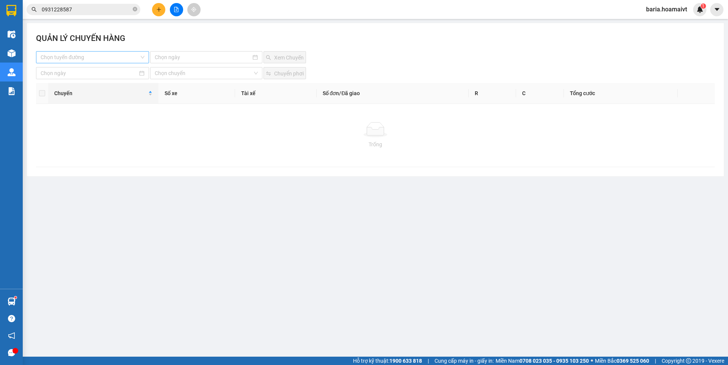
click at [127, 55] on input "search" at bounding box center [90, 57] width 99 height 11
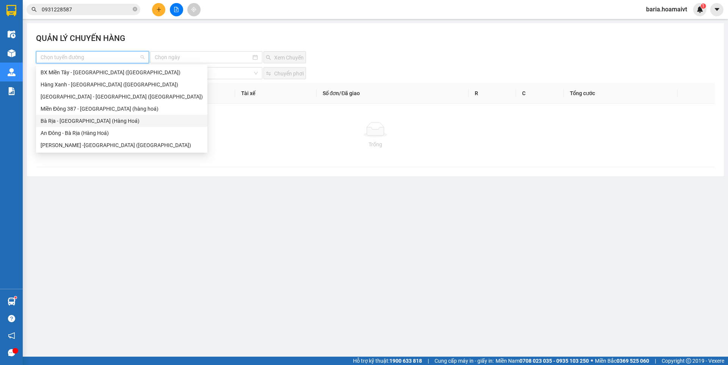
click at [112, 121] on div "Bà Rịa - [GEOGRAPHIC_DATA] (Hàng Hoá)" at bounding box center [122, 121] width 162 height 8
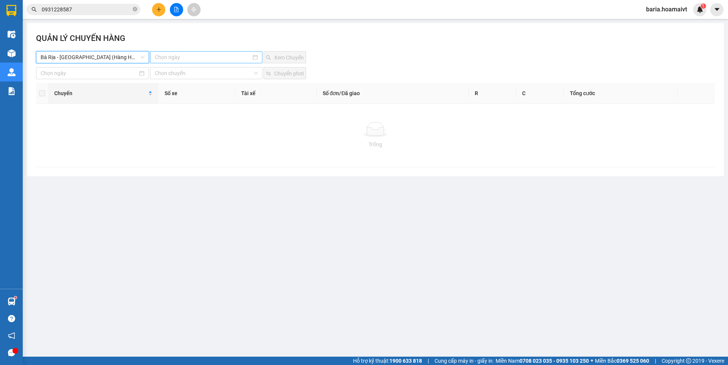
click at [182, 55] on input at bounding box center [203, 57] width 96 height 8
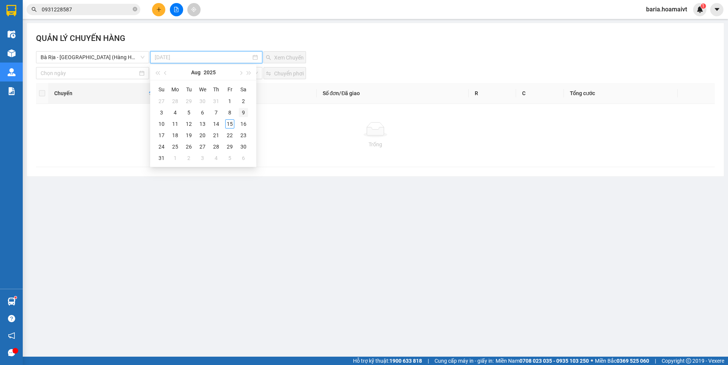
type input "[DATE]"
click at [243, 115] on div "9" at bounding box center [243, 112] width 9 height 9
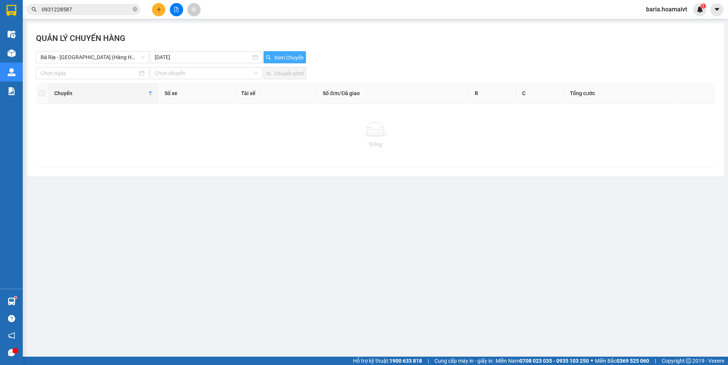
click at [289, 57] on span "Xem Chuyến" at bounding box center [289, 57] width 30 height 8
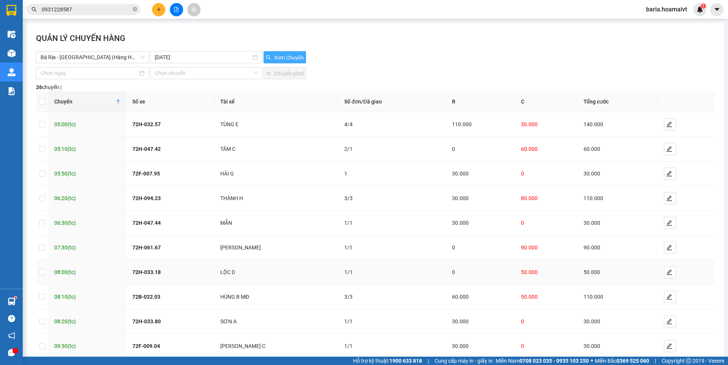
scroll to position [38, 0]
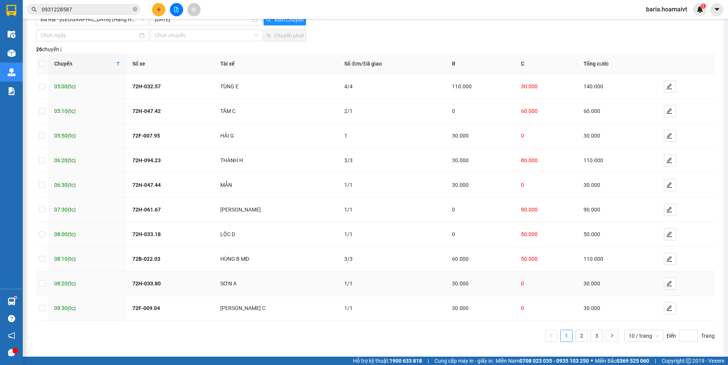
click at [272, 287] on div "SƠN A" at bounding box center [276, 283] width 112 height 8
click at [666, 286] on icon "edit" at bounding box center [669, 284] width 6 height 6
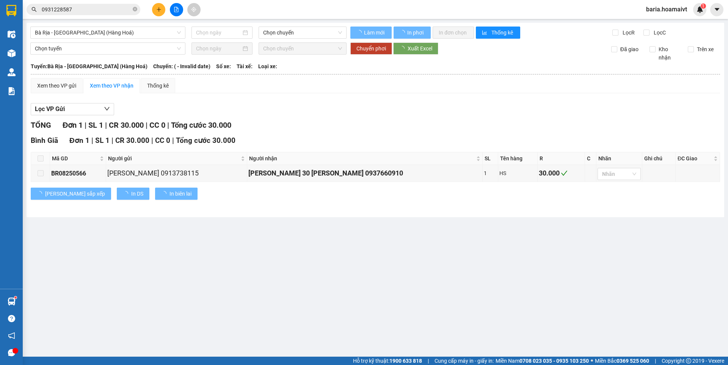
type input "[DATE]"
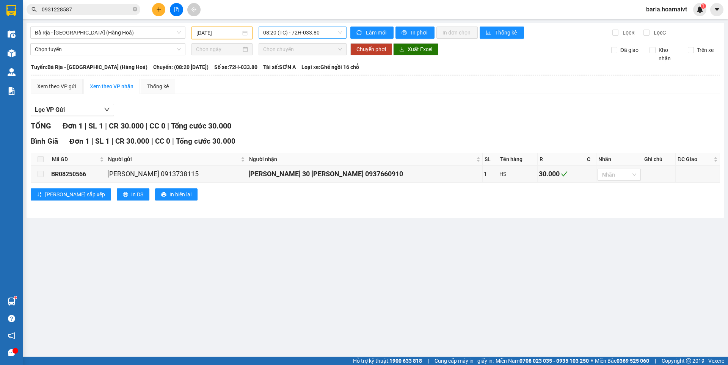
click at [289, 33] on span "08:20 (TC) - 72H-033.80" at bounding box center [302, 32] width 79 height 11
click at [293, 31] on span "08:20 (TC) - 72H-033.80" at bounding box center [302, 32] width 79 height 11
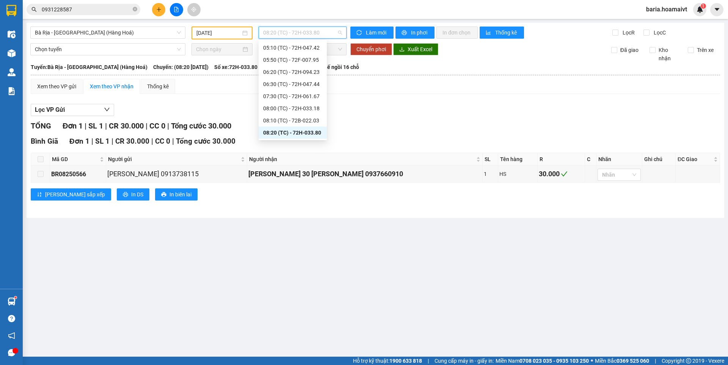
scroll to position [62, 0]
click at [306, 107] on div "09:30 (TC) - 72F-009.04" at bounding box center [292, 107] width 59 height 8
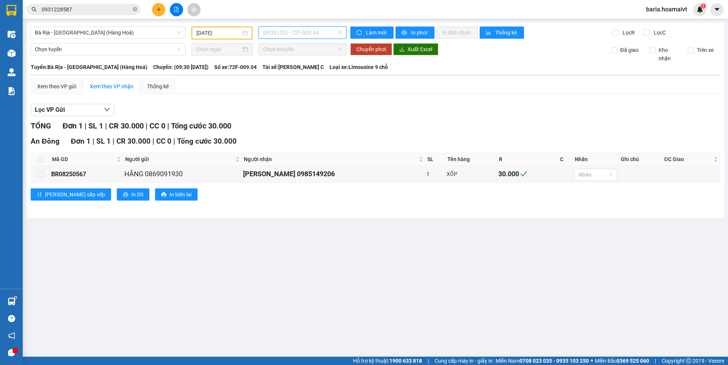
click at [299, 27] on span "09:30 (TC) - 72F-009.04" at bounding box center [302, 32] width 79 height 11
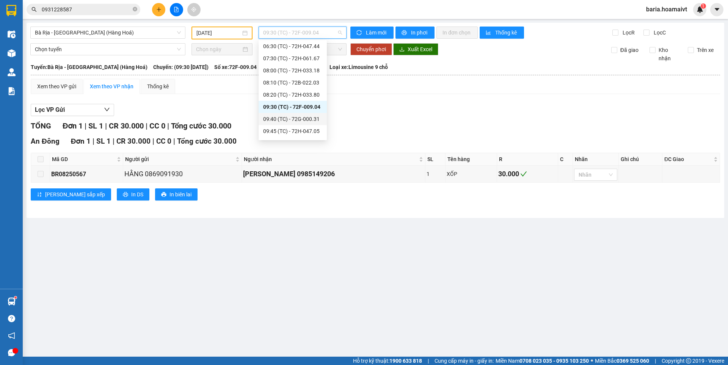
click at [306, 122] on div "09:40 (TC) - 72G-000.31" at bounding box center [292, 119] width 59 height 8
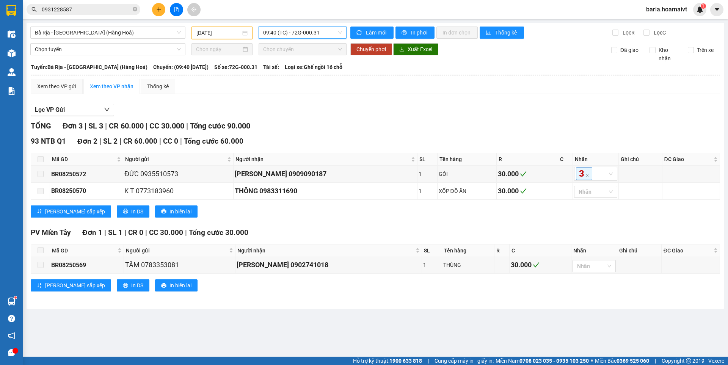
click at [318, 35] on span "09:40 (TC) - 72G-000.31" at bounding box center [302, 32] width 79 height 11
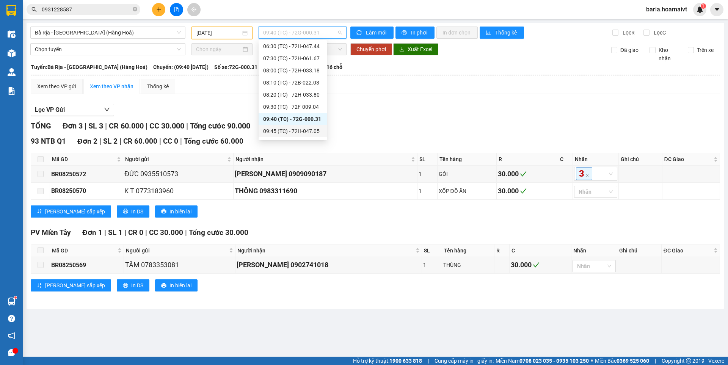
click at [313, 133] on div "09:45 (TC) - 72H-047.05" at bounding box center [292, 131] width 59 height 8
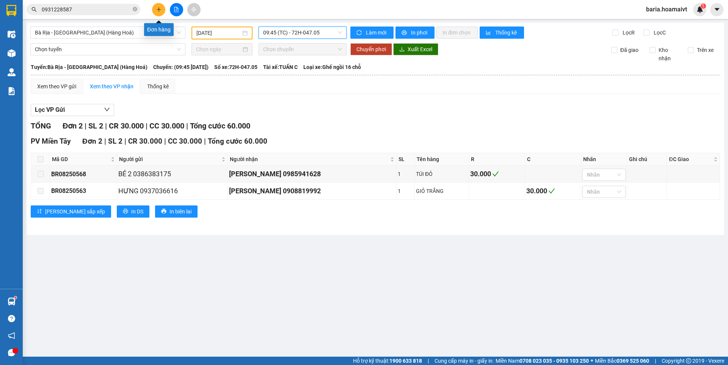
click at [161, 11] on icon "plus" at bounding box center [158, 9] width 5 height 5
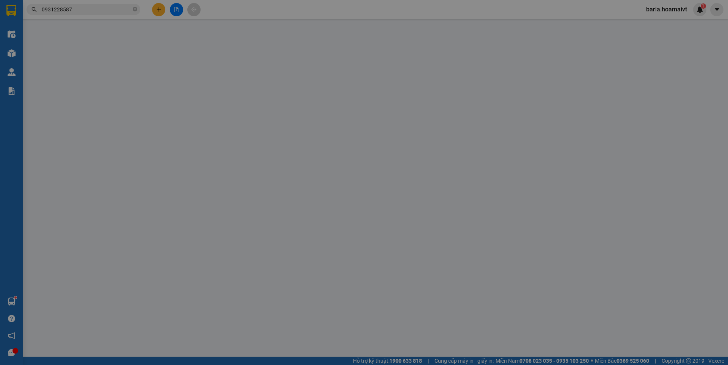
click at [161, 11] on span "Yêu cầu xuất hóa đơn điện tử" at bounding box center [130, 12] width 79 height 6
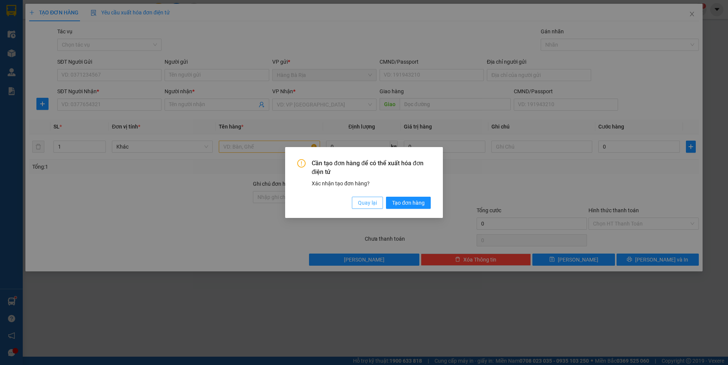
click at [375, 204] on span "Quay lại" at bounding box center [367, 203] width 19 height 8
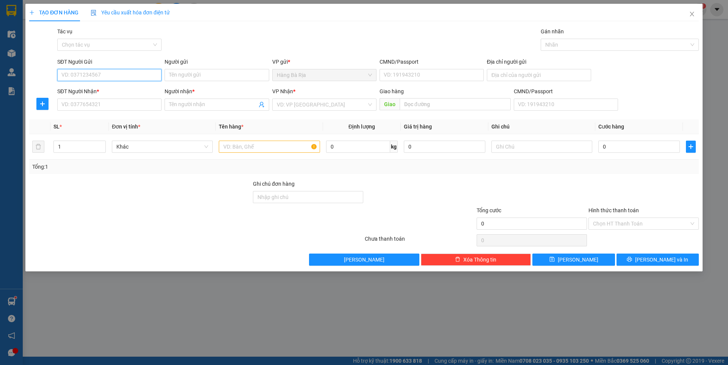
click at [120, 71] on input "SĐT Người Gửi" at bounding box center [109, 75] width 104 height 12
type input "0932626379"
click at [176, 74] on input "Người gửi" at bounding box center [217, 75] width 104 height 12
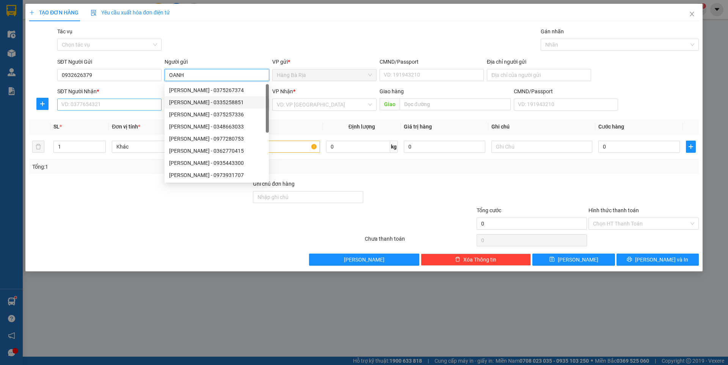
type input "OANH"
click at [149, 106] on input "SĐT Người Nhận *" at bounding box center [109, 105] width 104 height 12
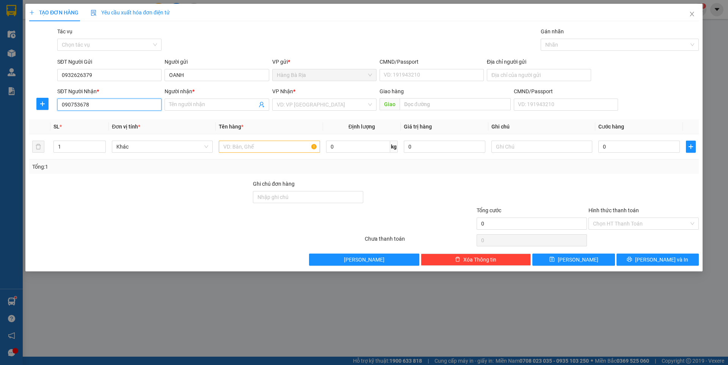
type input "0907536788"
click at [152, 118] on div "0907536788 - TIẾN" at bounding box center [109, 120] width 95 height 8
type input "TIẾN"
type input "0907536788"
click at [268, 149] on input "text" at bounding box center [269, 147] width 101 height 12
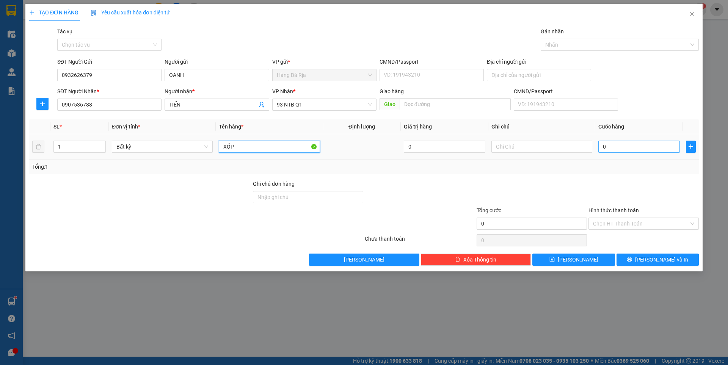
type input "XỐP"
click at [623, 150] on input "0" at bounding box center [639, 147] width 82 height 12
type input "4"
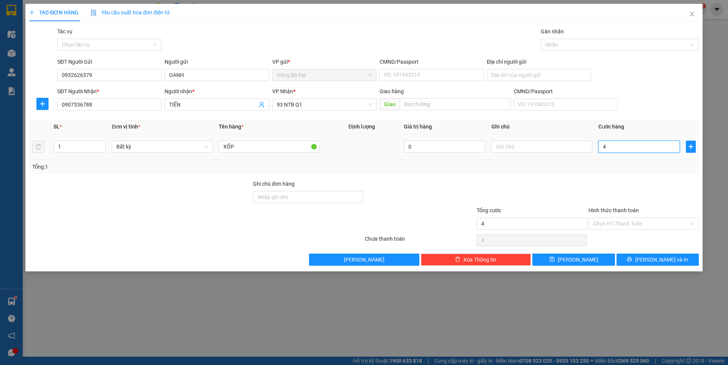
type input "40"
click at [617, 218] on input "Hình thức thanh toán" at bounding box center [641, 223] width 96 height 11
type input "40.000"
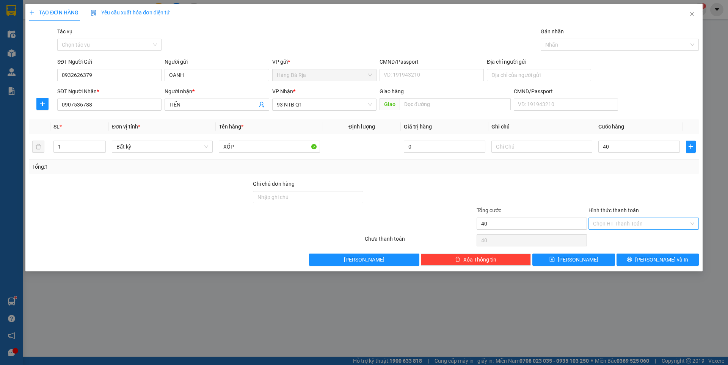
type input "40.000"
click at [612, 239] on div "Tại văn phòng" at bounding box center [643, 239] width 101 height 8
type input "0"
click at [619, 261] on button "[PERSON_NAME] và In" at bounding box center [658, 260] width 82 height 12
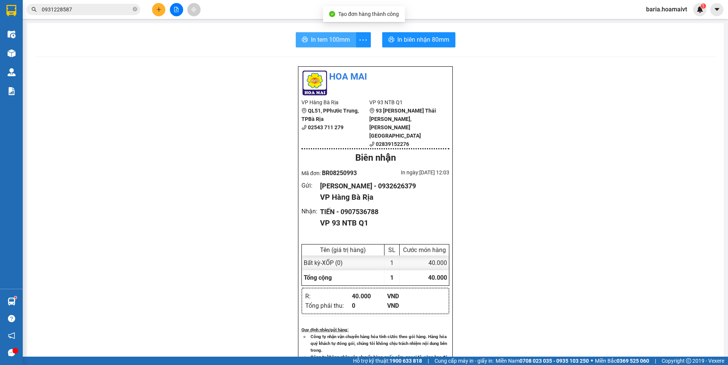
click at [296, 43] on button "In tem 100mm" at bounding box center [326, 39] width 60 height 15
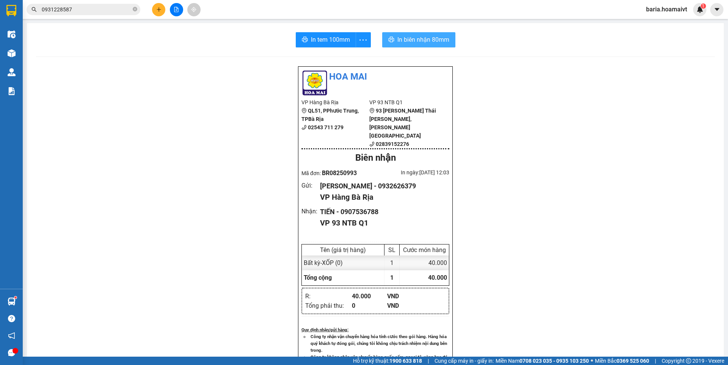
click at [391, 38] on icon "printer" at bounding box center [391, 39] width 6 height 6
click at [159, 9] on icon "plus" at bounding box center [159, 9] width 4 height 0
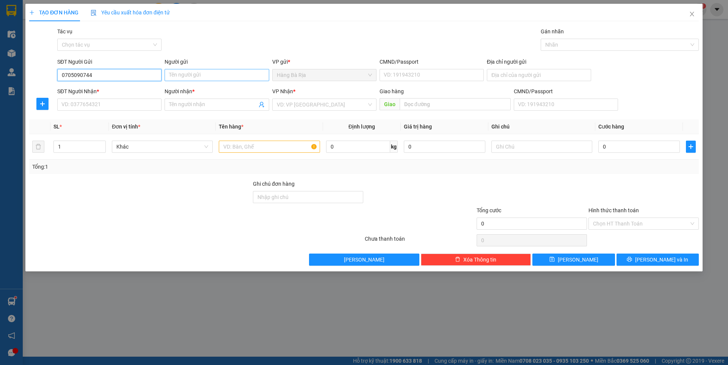
type input "0705090744"
click at [193, 78] on input "Người gửi" at bounding box center [217, 75] width 104 height 12
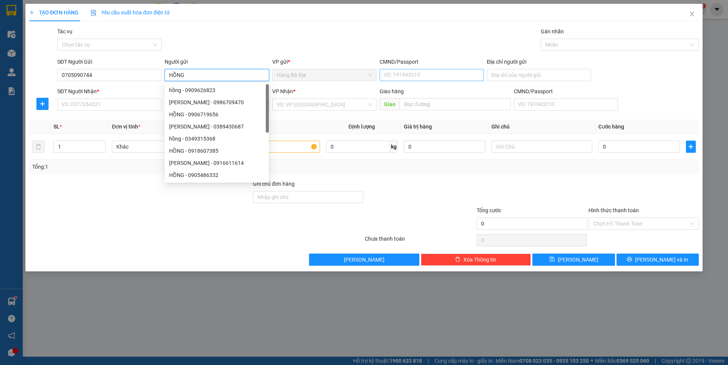
type input "HỒNG"
click at [412, 76] on input "CMND/Passport" at bounding box center [432, 75] width 104 height 12
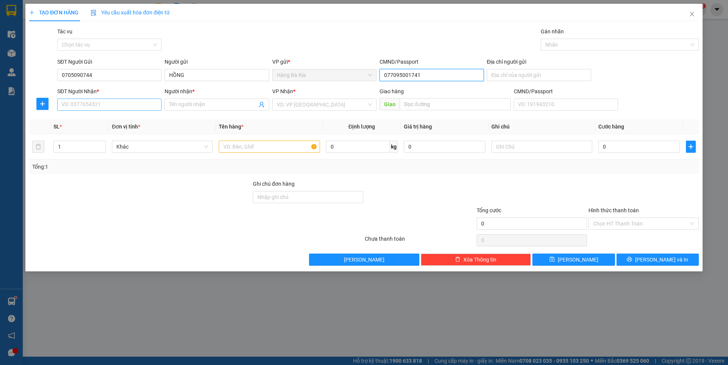
type input "077095001741"
click at [152, 108] on input "SĐT Người Nhận *" at bounding box center [109, 105] width 104 height 12
type input "0937962196"
click at [185, 107] on input "Người nhận *" at bounding box center [213, 104] width 88 height 8
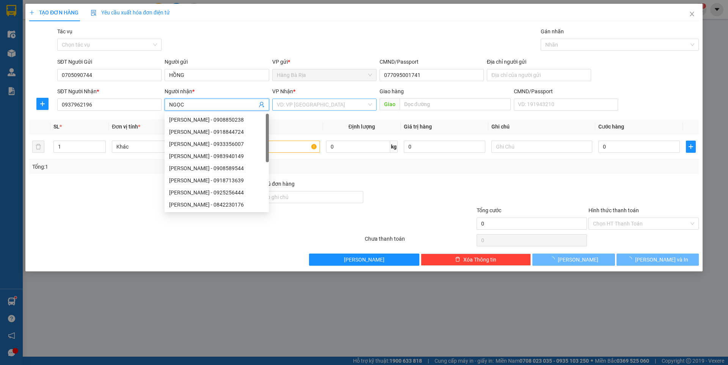
type input "NGỌC"
click at [318, 109] on input "search" at bounding box center [322, 104] width 90 height 11
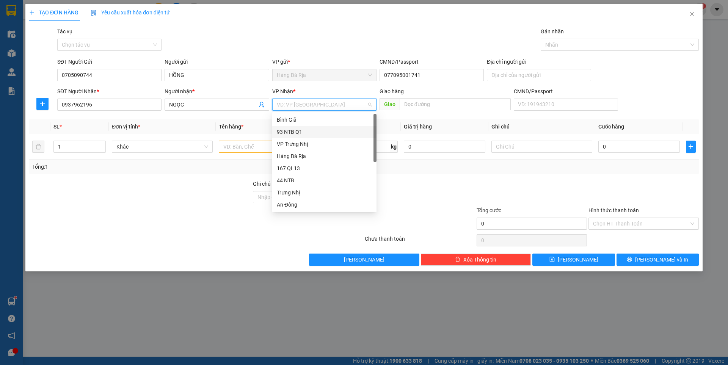
click at [297, 134] on div "93 NTB Q1" at bounding box center [324, 132] width 95 height 8
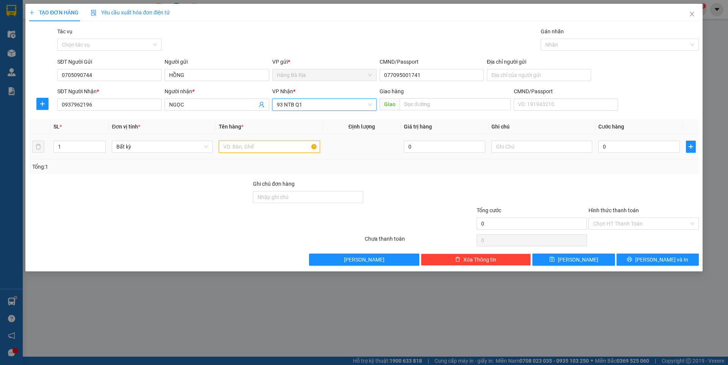
click at [271, 144] on input "text" at bounding box center [269, 147] width 101 height 12
type input "BỊCH ĐỎ"
click at [609, 140] on div "0" at bounding box center [639, 146] width 82 height 15
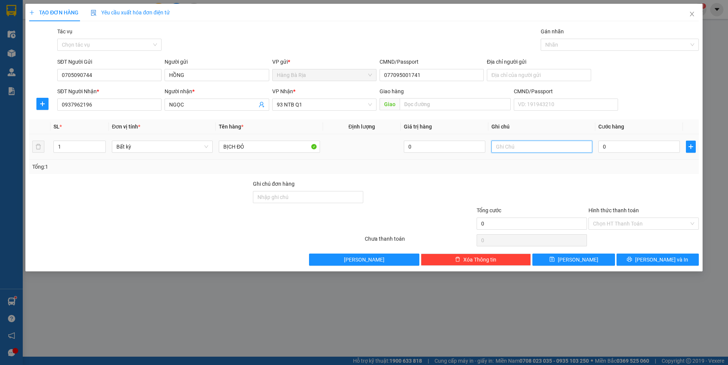
click at [564, 149] on input "text" at bounding box center [541, 147] width 101 height 12
type input "NHÃN"
click at [644, 145] on input "0" at bounding box center [639, 147] width 82 height 12
type input "6"
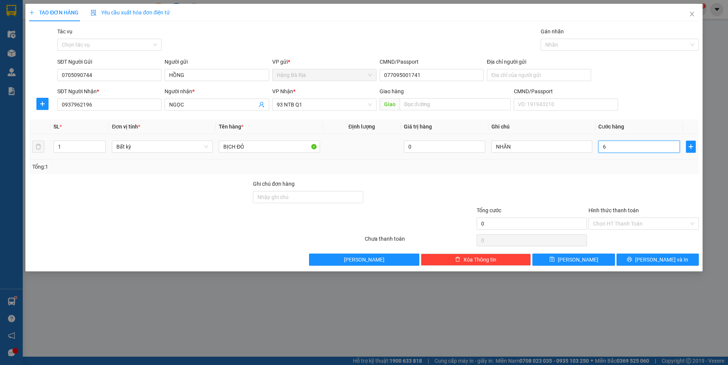
type input "6"
type input "0"
click at [636, 149] on input "0" at bounding box center [639, 147] width 82 height 12
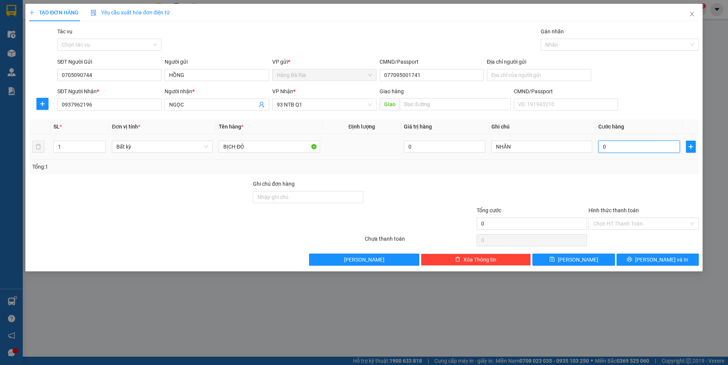
click at [636, 149] on input "0" at bounding box center [639, 147] width 82 height 12
type input "3"
type input "30"
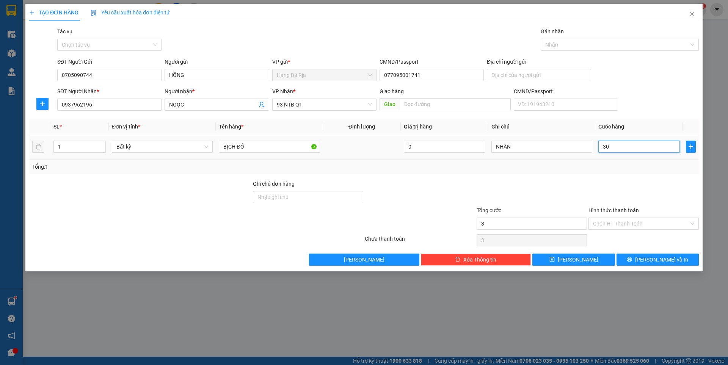
type input "30"
type input "30.000"
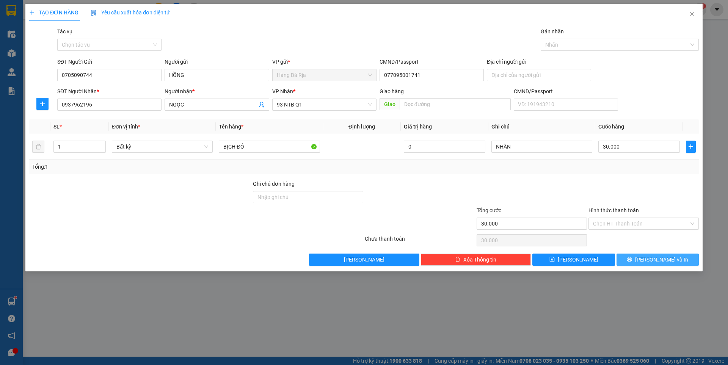
click at [648, 264] on button "[PERSON_NAME] và In" at bounding box center [658, 260] width 82 height 12
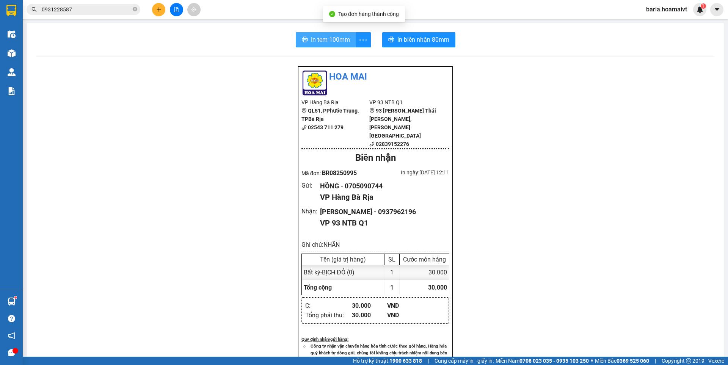
click at [337, 45] on button "In tem 100mm" at bounding box center [326, 39] width 60 height 15
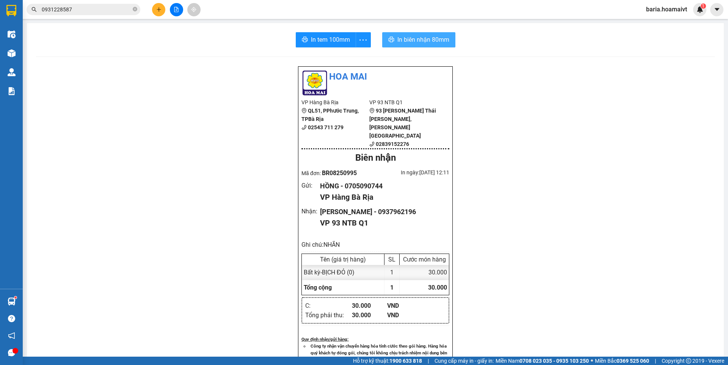
click at [439, 39] on span "In biên nhận 80mm" at bounding box center [423, 39] width 52 height 9
click at [134, 8] on icon "close-circle" at bounding box center [135, 9] width 5 height 5
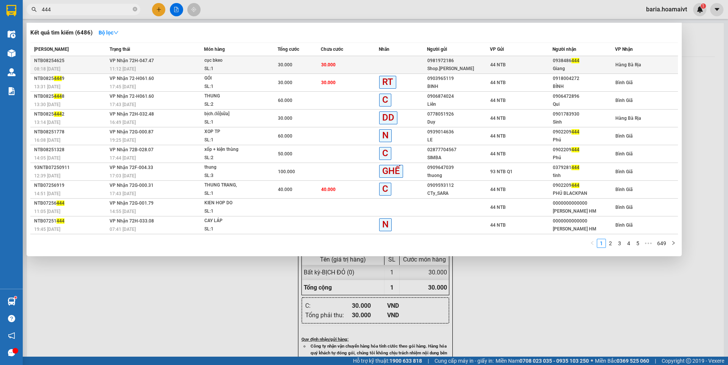
type input "444"
click at [580, 69] on div "Giang" at bounding box center [584, 69] width 62 height 8
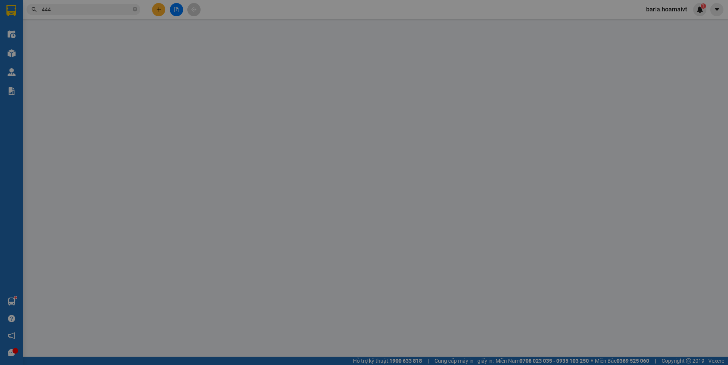
type input "0981972186"
type input "Shop.[PERSON_NAME]"
type input "193_đg.số.17_Q7"
type input "0938486444"
type input "Giang"
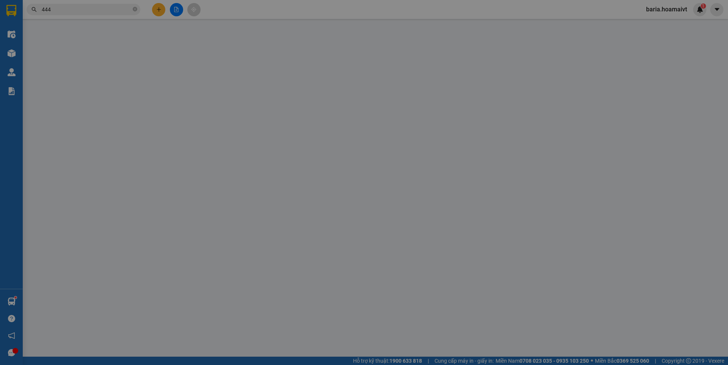
type input "30.000"
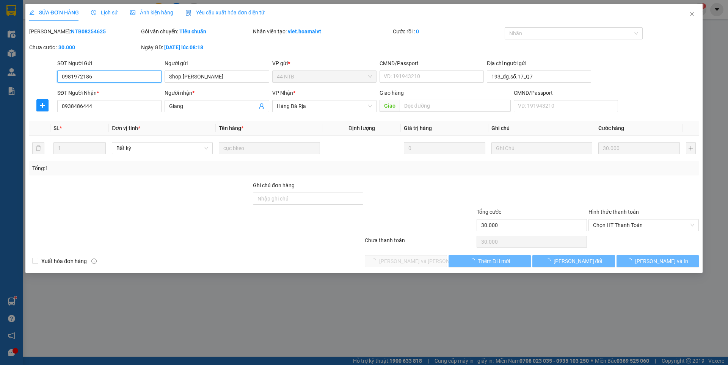
click at [635, 225] on span "Chọn HT Thanh Toán" at bounding box center [643, 225] width 101 height 11
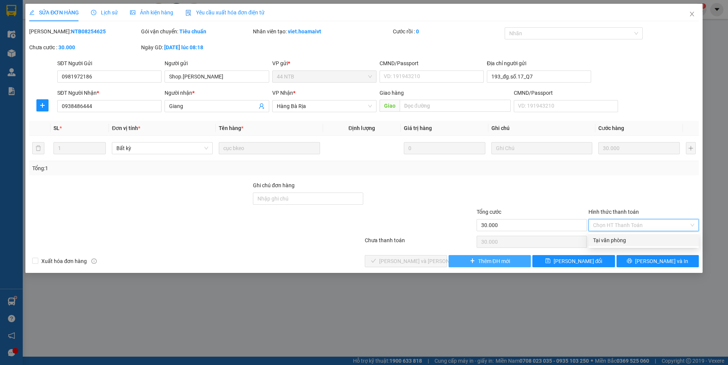
drag, startPoint x: 620, startPoint y: 240, endPoint x: 481, endPoint y: 256, distance: 140.5
click at [617, 241] on div "Tại văn phòng" at bounding box center [643, 240] width 101 height 8
type input "0"
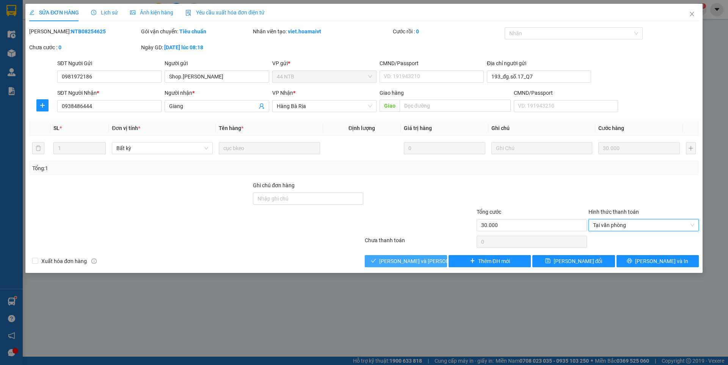
click at [424, 261] on span "[PERSON_NAME] và [PERSON_NAME] hàng" at bounding box center [430, 261] width 102 height 8
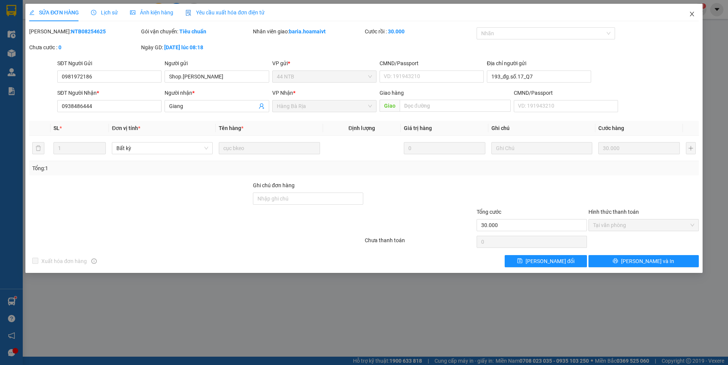
click at [693, 16] on icon "close" at bounding box center [692, 14] width 6 height 6
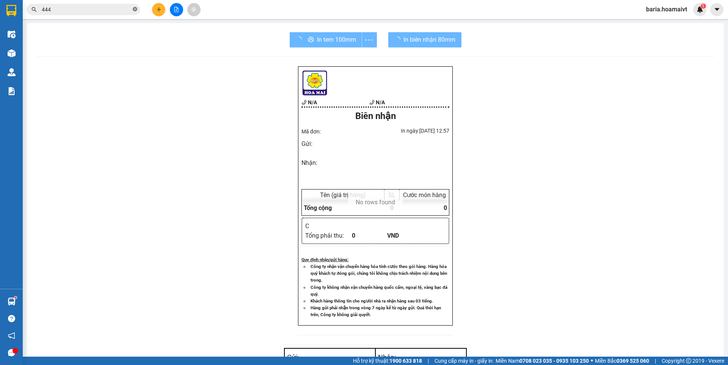
click at [134, 10] on icon "close-circle" at bounding box center [135, 9] width 5 height 5
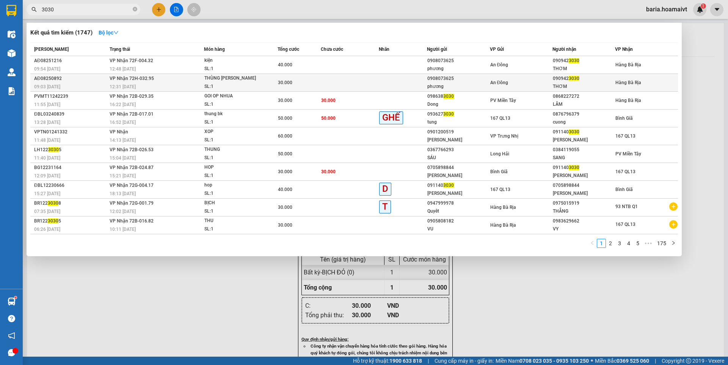
type input "3030"
click at [557, 81] on div "090942 3030" at bounding box center [584, 79] width 62 height 8
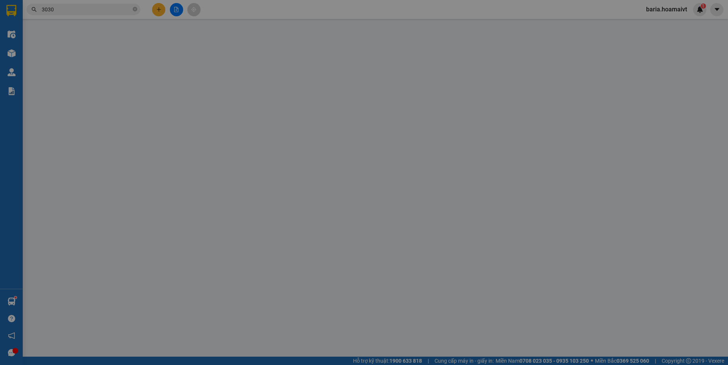
type input "0908073625"
type input "phương"
type input "084091010293"
type input "0909423030"
type input "THƠM"
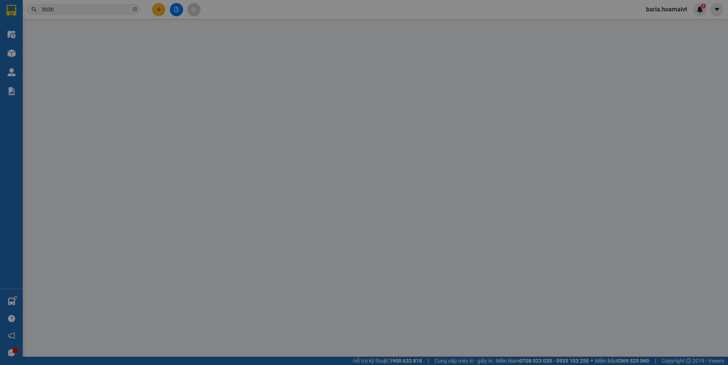
type input "30.000"
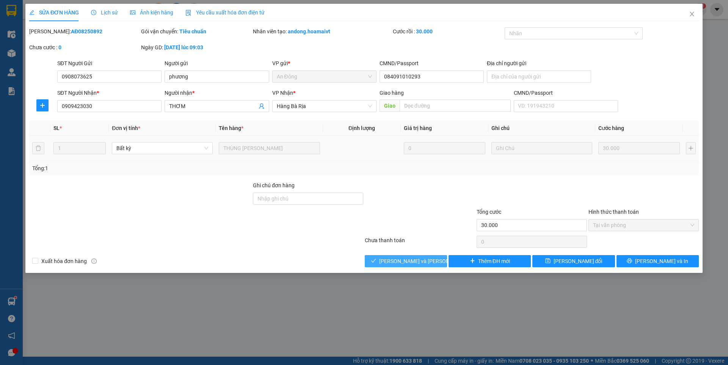
click at [399, 261] on span "[PERSON_NAME] và [PERSON_NAME] hàng" at bounding box center [430, 261] width 102 height 8
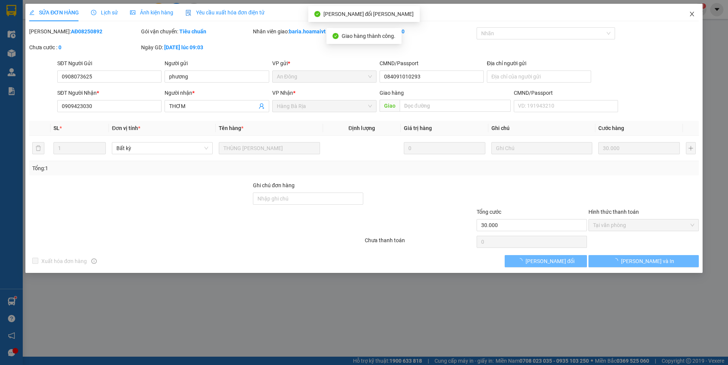
click at [692, 13] on icon "close" at bounding box center [692, 14] width 6 height 6
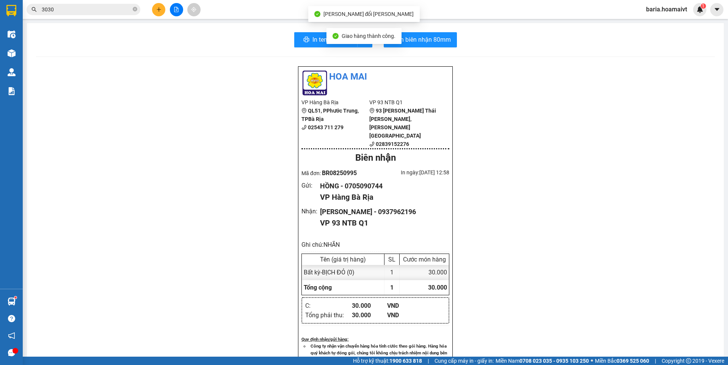
click at [110, 9] on input "3030" at bounding box center [86, 9] width 89 height 8
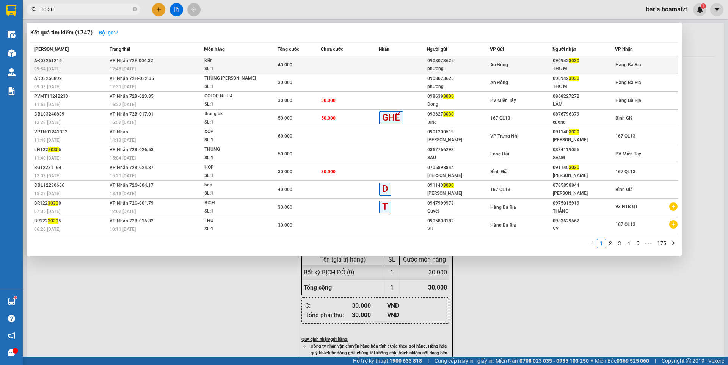
click at [577, 62] on span "3030" at bounding box center [574, 60] width 11 height 5
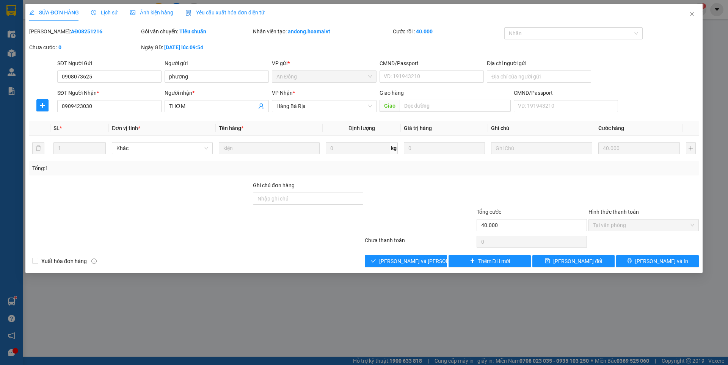
type input "0908073625"
type input "phương"
type input "0909423030"
type input "THƠM"
type input "40.000"
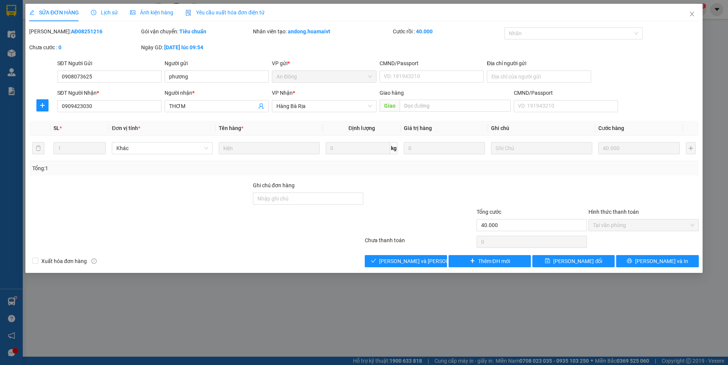
type input "0"
click at [430, 259] on span "[PERSON_NAME] và [PERSON_NAME] hàng" at bounding box center [430, 261] width 102 height 8
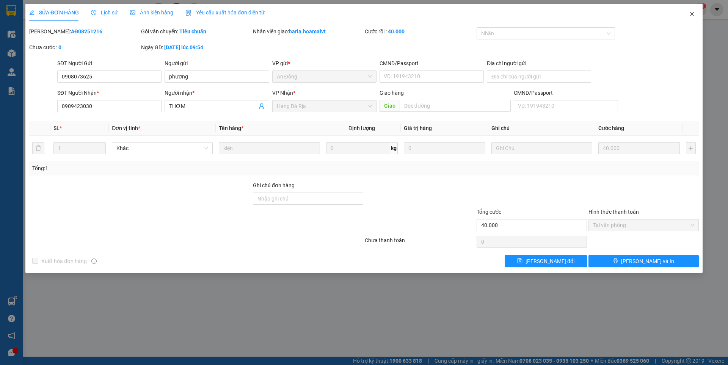
click at [691, 15] on icon "close" at bounding box center [692, 14] width 6 height 6
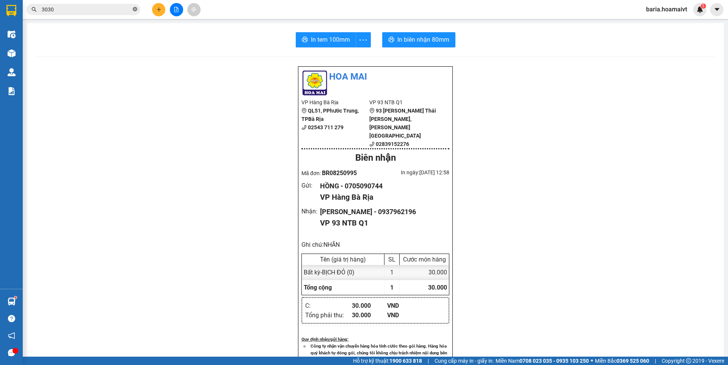
click at [135, 12] on span at bounding box center [135, 9] width 5 height 7
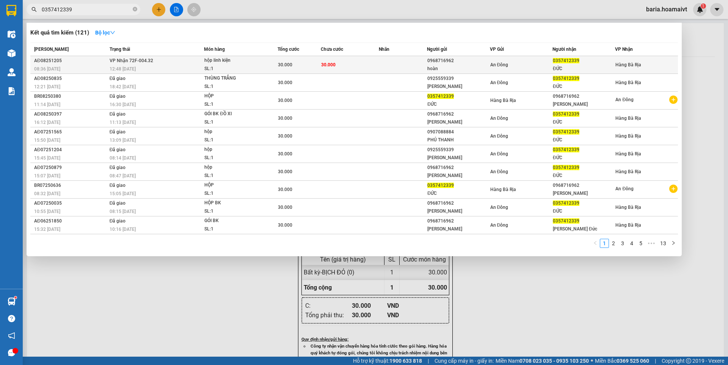
type input "0357412339"
click at [555, 69] on div "ĐỨC" at bounding box center [584, 69] width 62 height 8
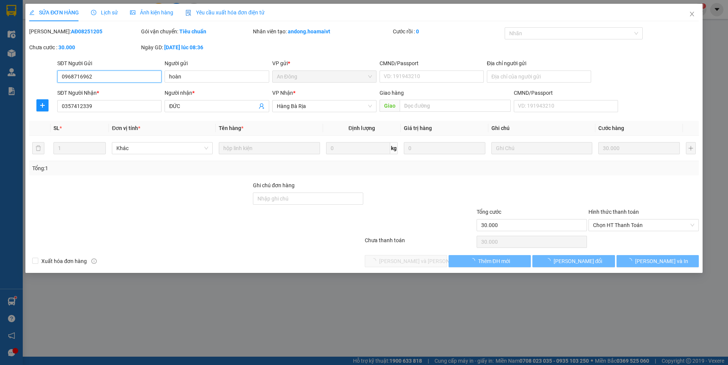
type input "0968716962"
type input "hoàn"
type input "0357412339"
type input "ĐỨC"
type input "30.000"
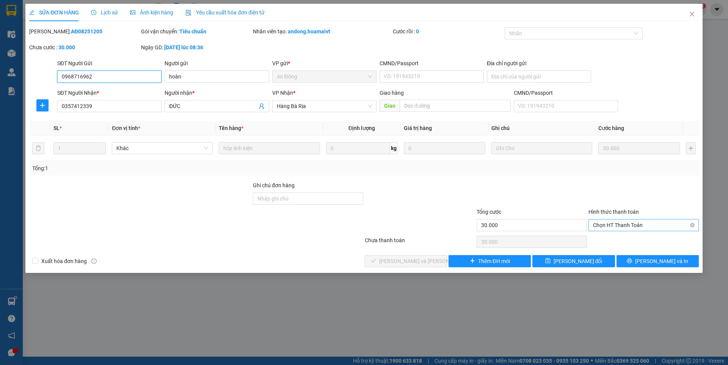
click at [662, 224] on span "Chọn HT Thanh Toán" at bounding box center [643, 225] width 101 height 11
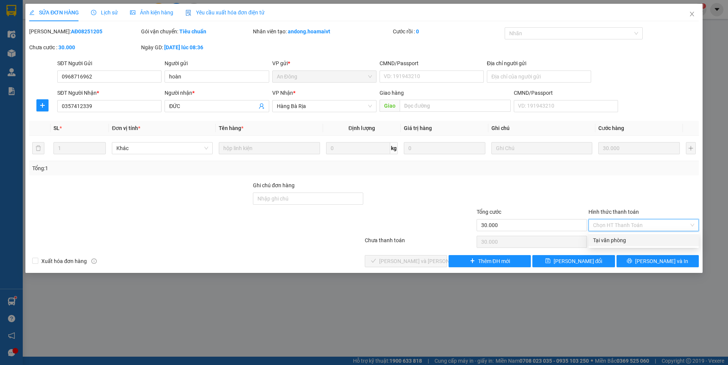
click at [657, 238] on div "Tại văn phòng" at bounding box center [643, 240] width 101 height 8
type input "0"
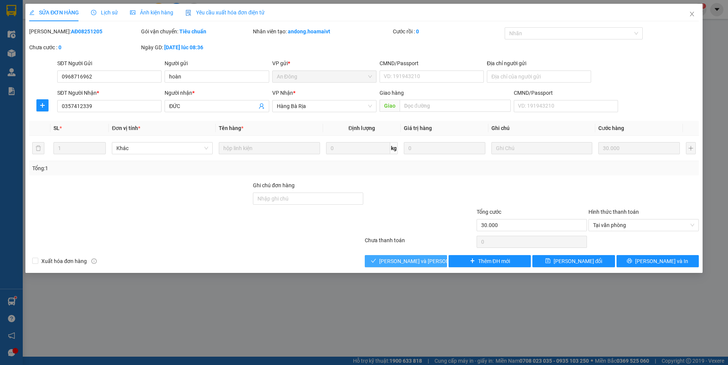
click at [416, 259] on span "[PERSON_NAME] và [PERSON_NAME] hàng" at bounding box center [430, 261] width 102 height 8
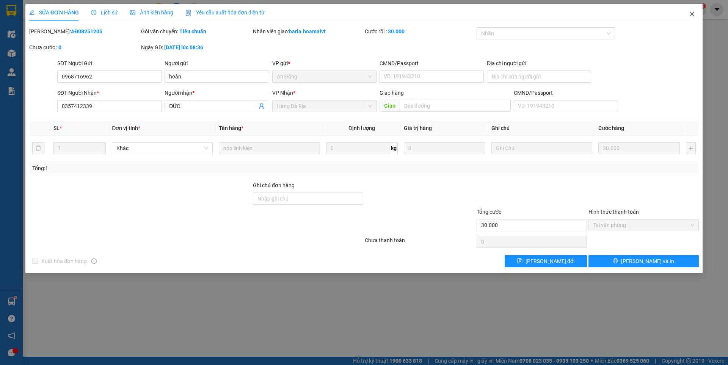
click at [689, 13] on icon "close" at bounding box center [692, 14] width 6 height 6
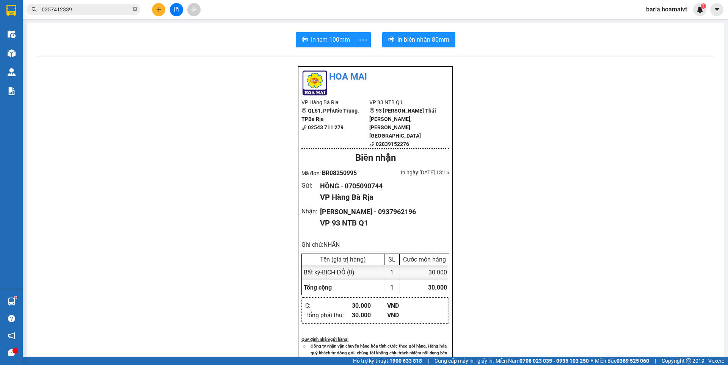
click at [133, 8] on icon "close-circle" at bounding box center [135, 9] width 5 height 5
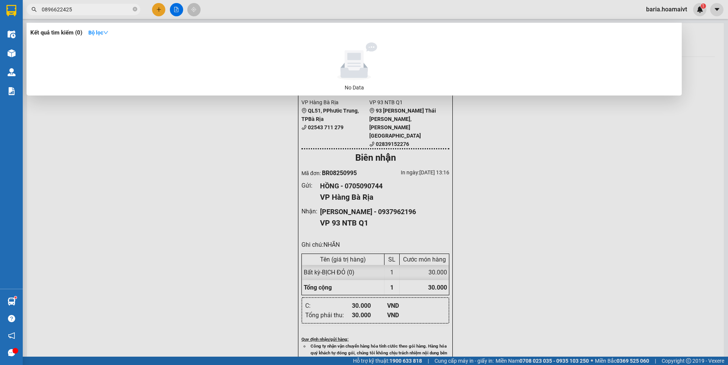
click at [67, 10] on input "0896622425" at bounding box center [86, 9] width 89 height 8
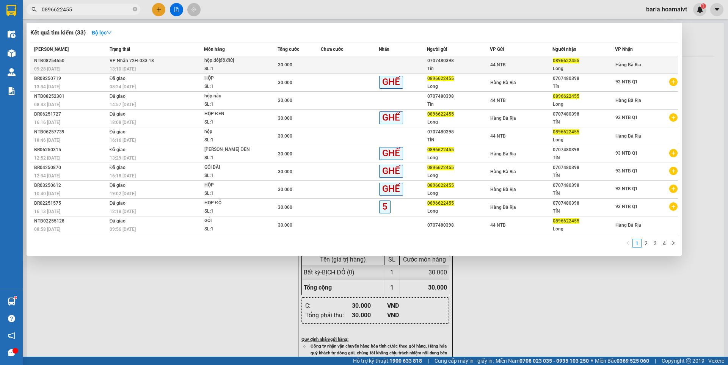
type input "0896622455"
click at [559, 69] on div "Long" at bounding box center [584, 69] width 62 height 8
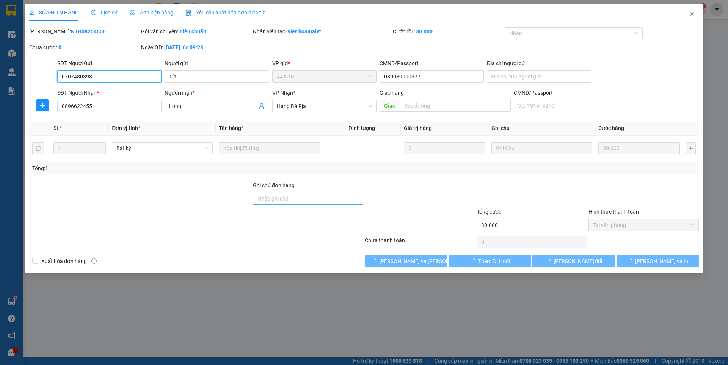
type input "0707480398"
type input "Tín"
type input "080089000377"
type input "0896622455"
type input "Long"
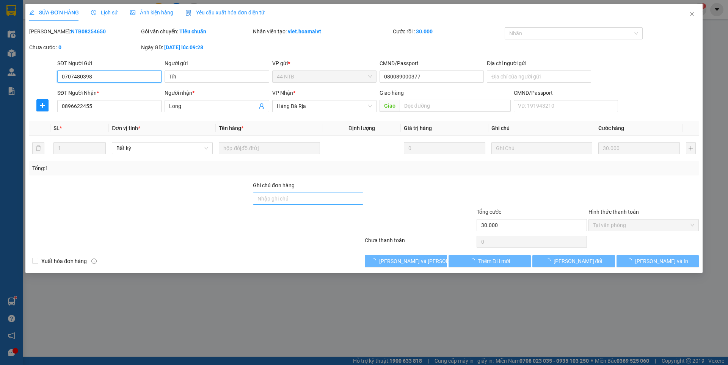
type input "30.000"
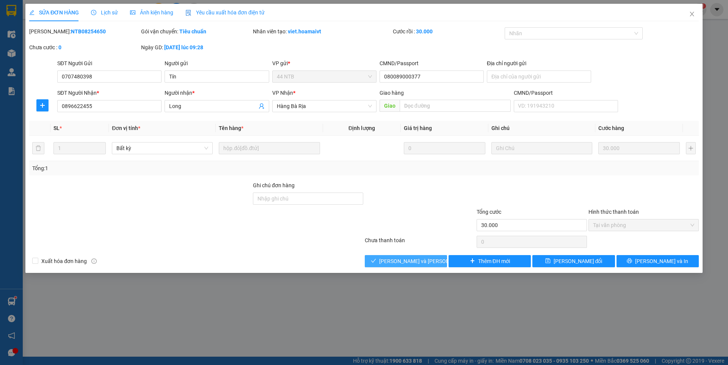
click at [376, 259] on button "[PERSON_NAME] và [PERSON_NAME] hàng" at bounding box center [406, 261] width 82 height 12
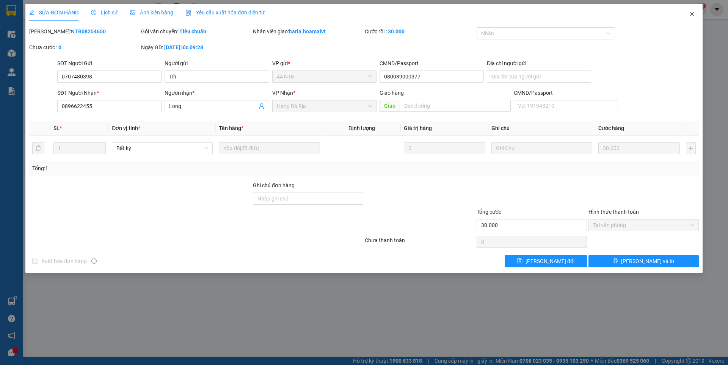
click at [692, 13] on icon "close" at bounding box center [692, 14] width 6 height 6
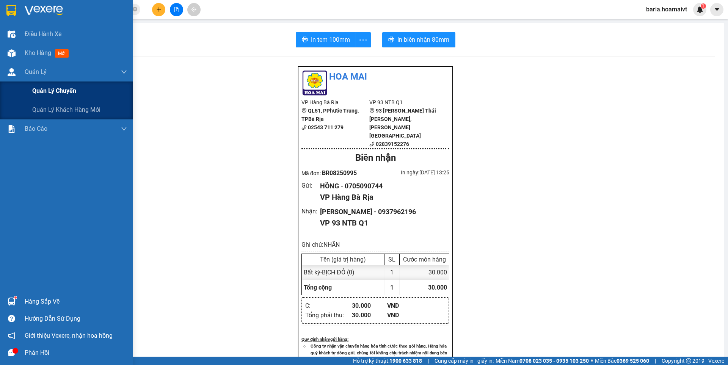
click at [53, 89] on span "Quản lý chuyến" at bounding box center [54, 90] width 44 height 9
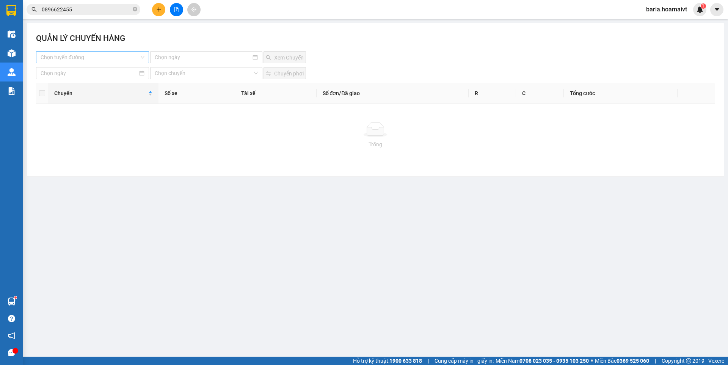
click at [127, 55] on input "search" at bounding box center [90, 57] width 99 height 11
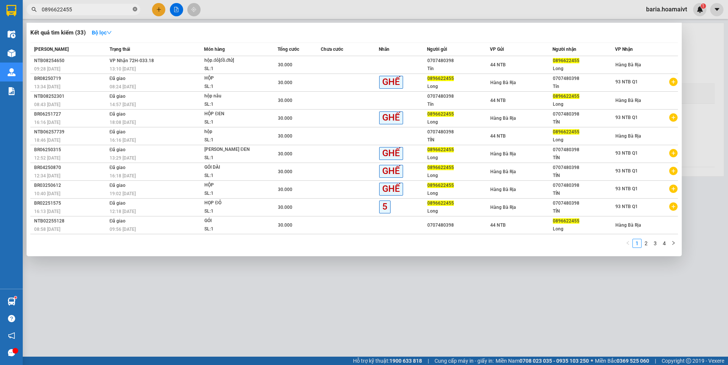
click at [135, 9] on icon "close-circle" at bounding box center [135, 9] width 5 height 5
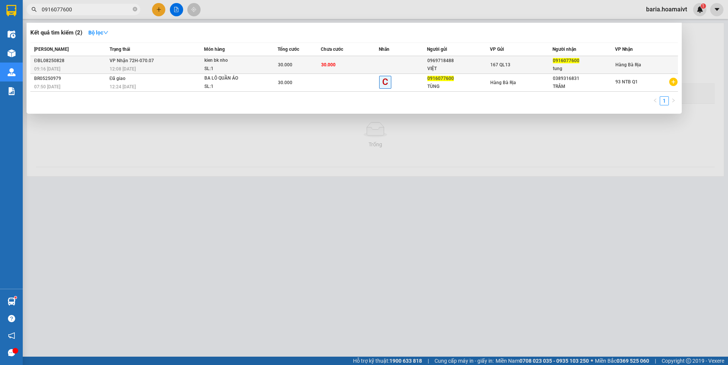
type input "0916077600"
click at [562, 60] on span "0916077600" at bounding box center [566, 60] width 27 height 5
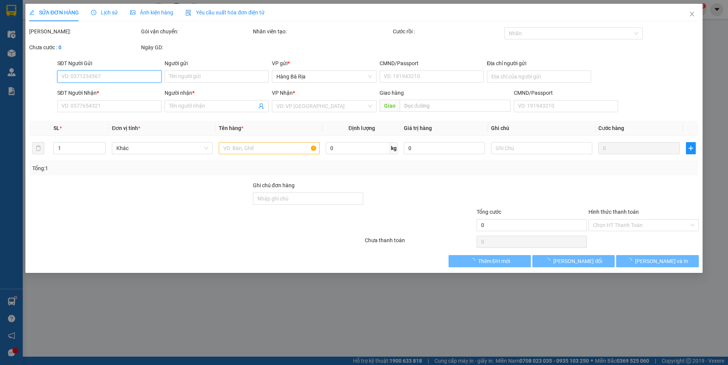
type input "0969718488"
type input "VIỆT"
type input "0916077600"
type input "tung"
type input "30.000"
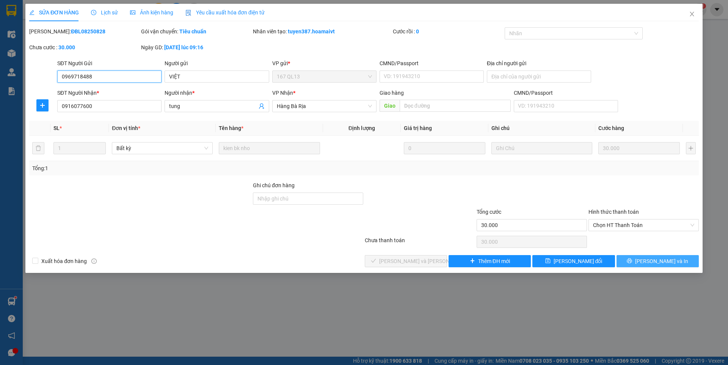
drag, startPoint x: 634, startPoint y: 222, endPoint x: 631, endPoint y: 256, distance: 34.3
click at [634, 223] on span "Chọn HT Thanh Toán" at bounding box center [643, 225] width 101 height 11
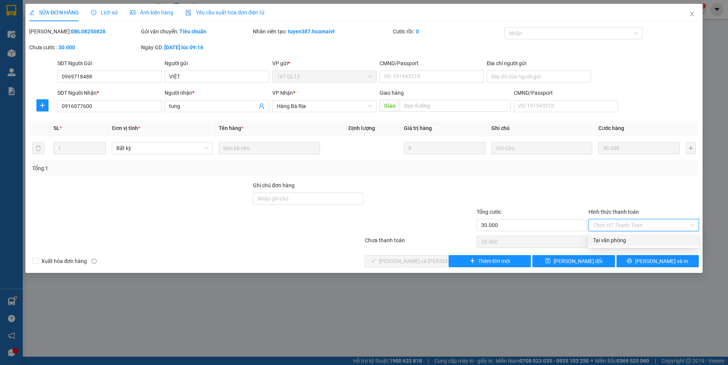
drag, startPoint x: 625, startPoint y: 242, endPoint x: 440, endPoint y: 273, distance: 188.1
click at [614, 244] on div "Tại văn phòng" at bounding box center [643, 240] width 101 height 8
type input "0"
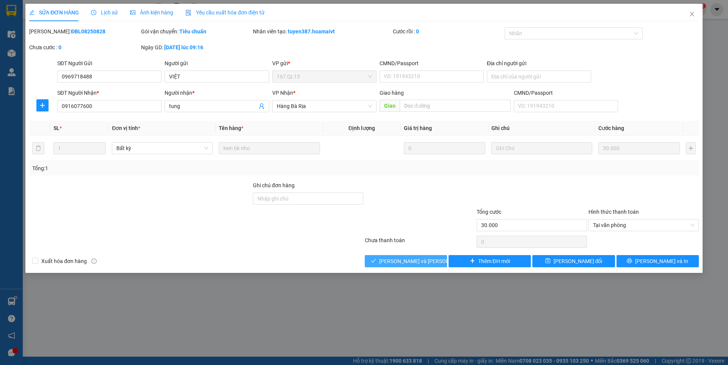
click at [405, 264] on span "[PERSON_NAME] và [PERSON_NAME] hàng" at bounding box center [430, 261] width 102 height 8
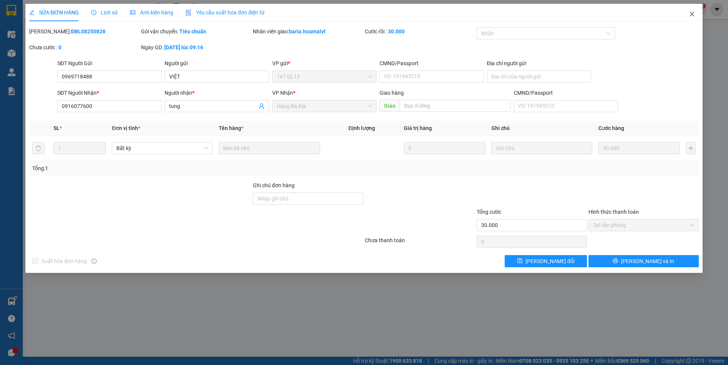
click at [691, 14] on icon "close" at bounding box center [692, 14] width 6 height 6
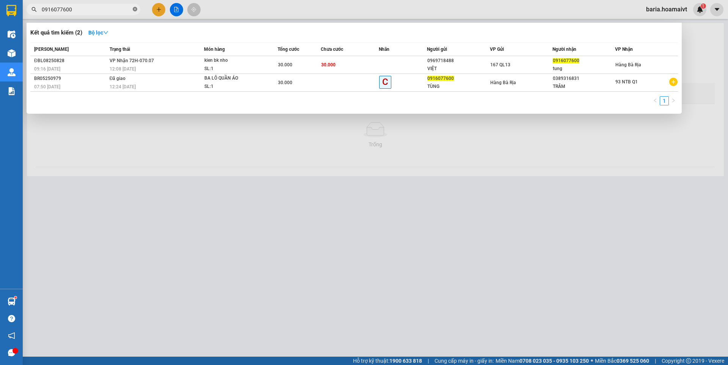
click at [134, 9] on icon "close-circle" at bounding box center [135, 9] width 5 height 5
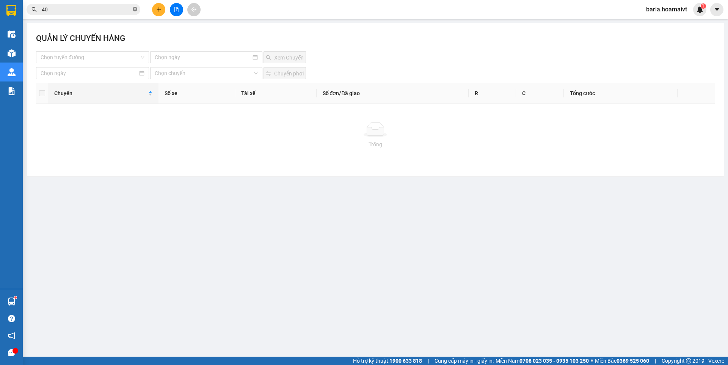
type input "400"
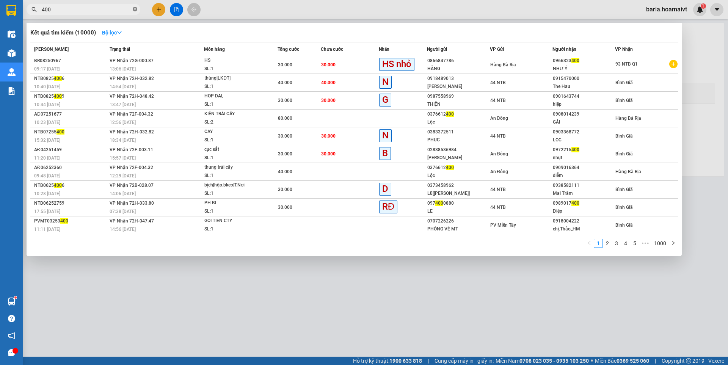
click at [133, 6] on span at bounding box center [135, 9] width 5 height 7
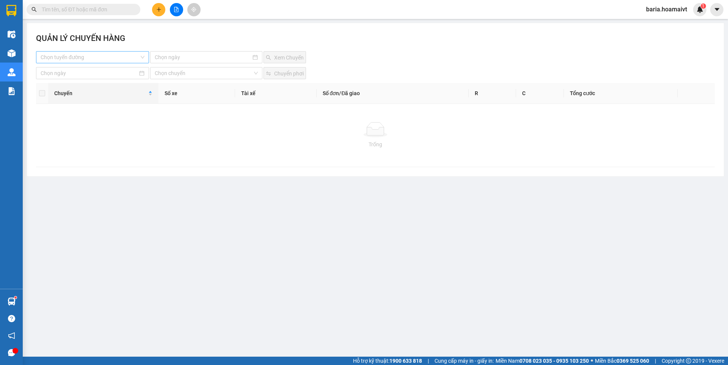
click at [75, 58] on input "search" at bounding box center [90, 57] width 99 height 11
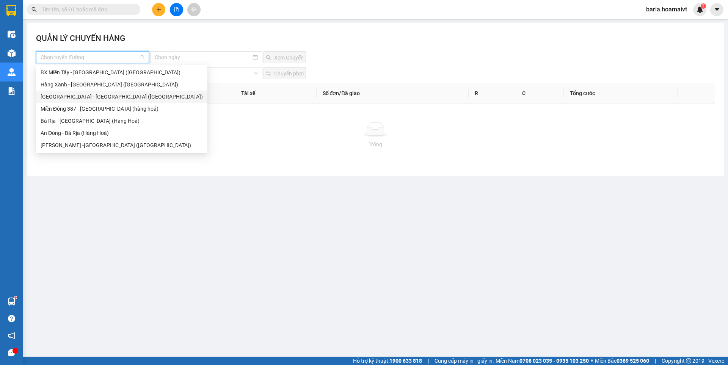
click at [81, 94] on div "[GEOGRAPHIC_DATA] - [GEOGRAPHIC_DATA] ([GEOGRAPHIC_DATA])" at bounding box center [122, 97] width 162 height 8
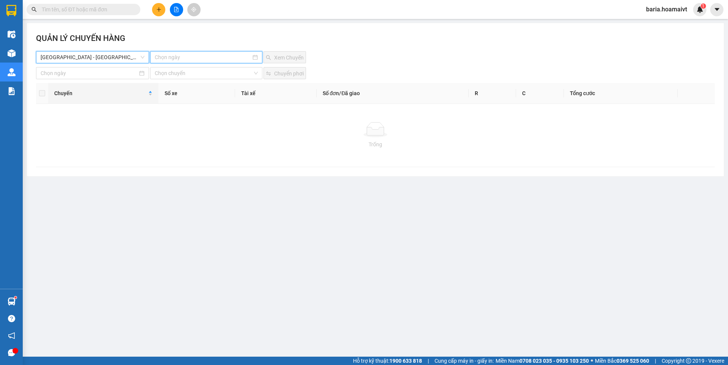
click at [181, 61] on input at bounding box center [203, 57] width 96 height 8
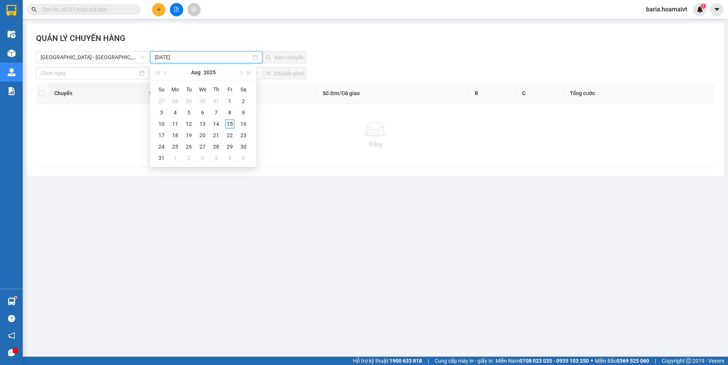
type input "[DATE]"
click at [232, 127] on div "15" at bounding box center [229, 123] width 9 height 9
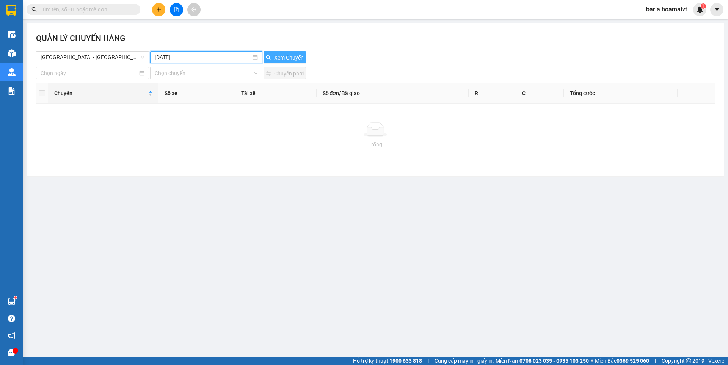
click at [289, 59] on span "Xem Chuyến" at bounding box center [289, 57] width 30 height 8
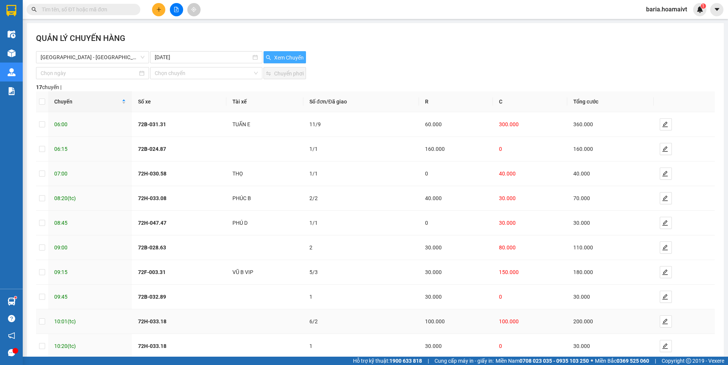
scroll to position [42, 0]
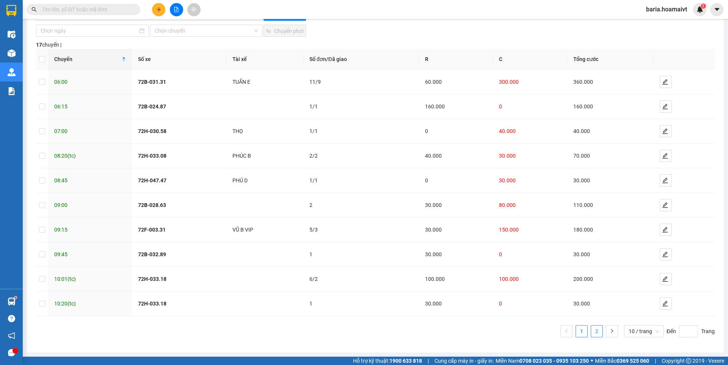
click at [591, 330] on link "2" at bounding box center [596, 331] width 11 height 11
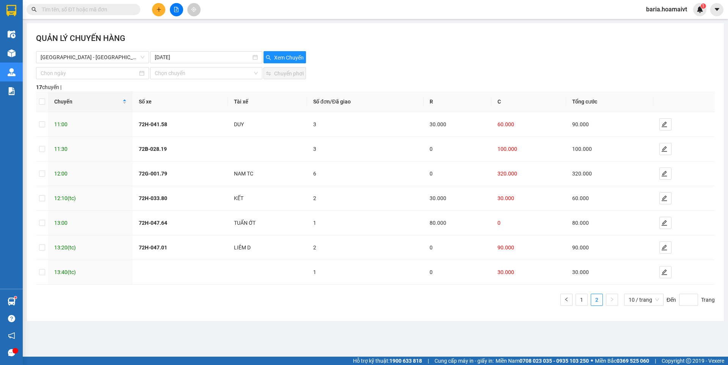
scroll to position [0, 0]
click at [664, 173] on icon "edit" at bounding box center [664, 173] width 5 height 5
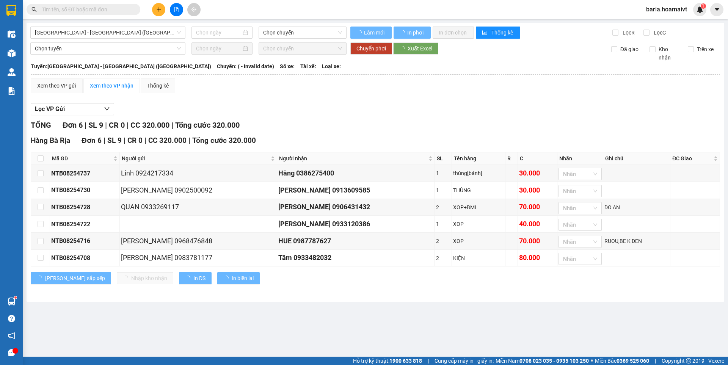
type input "[DATE]"
